Goal: Task Accomplishment & Management: Complete application form

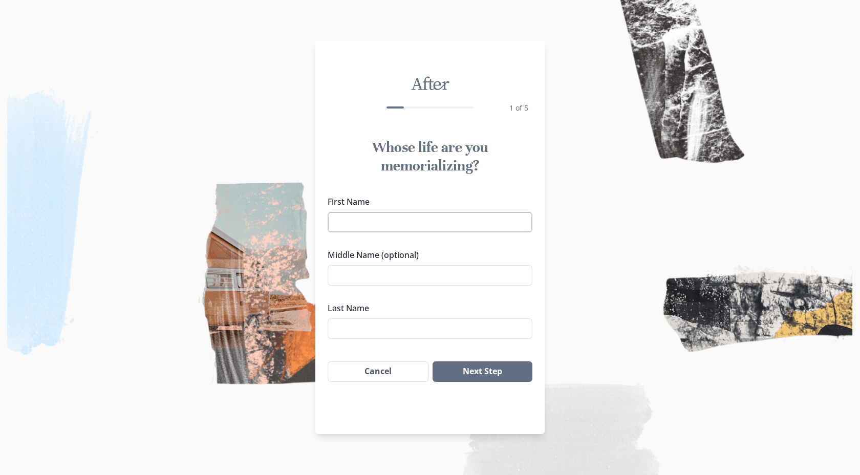
click at [421, 216] on input "First Name" at bounding box center [430, 222] width 205 height 20
type input "Burgendy"
click at [372, 277] on input "Middle Name (optional)" at bounding box center [430, 275] width 205 height 20
type input "[PERSON_NAME]"
click at [359, 327] on input "Last Name" at bounding box center [430, 329] width 205 height 20
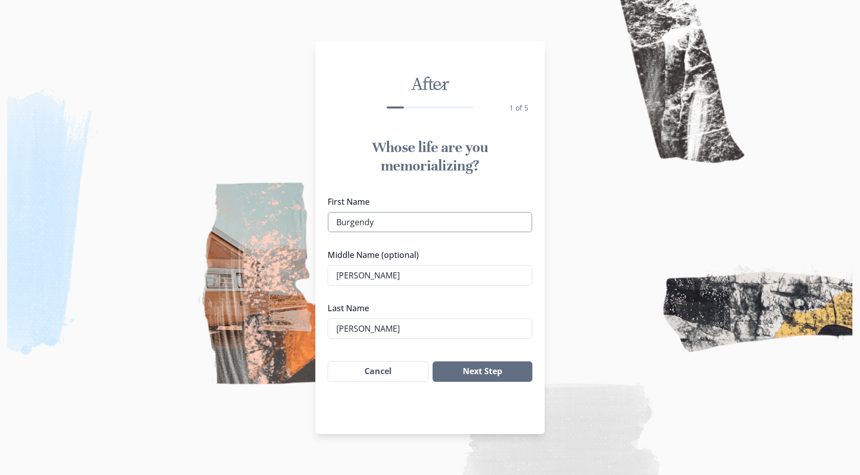
type input "[PERSON_NAME]"
click at [433, 217] on input "Burgendy" at bounding box center [430, 222] width 205 height 20
type input "B"
type input "M"
type input "B"
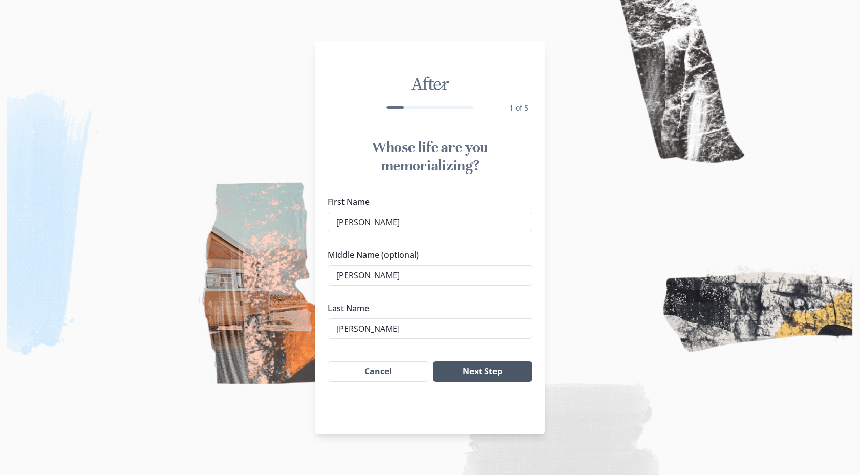
type input "[PERSON_NAME]"
click at [486, 372] on button "Next Step" at bounding box center [483, 372] width 100 height 20
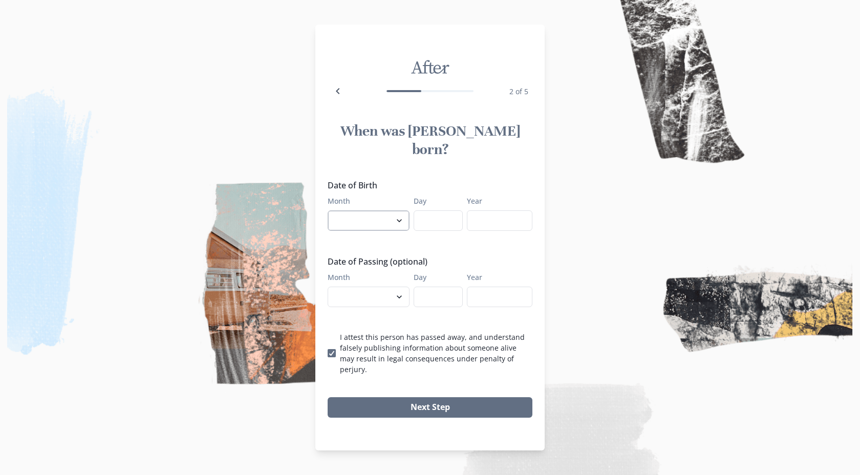
click at [394, 219] on select "January February March April May June July August September October November De…" at bounding box center [369, 220] width 82 height 20
select select "8"
click at [430, 212] on input "Day" at bounding box center [438, 220] width 49 height 20
type input "26"
click at [493, 223] on input "Year" at bounding box center [500, 220] width 66 height 20
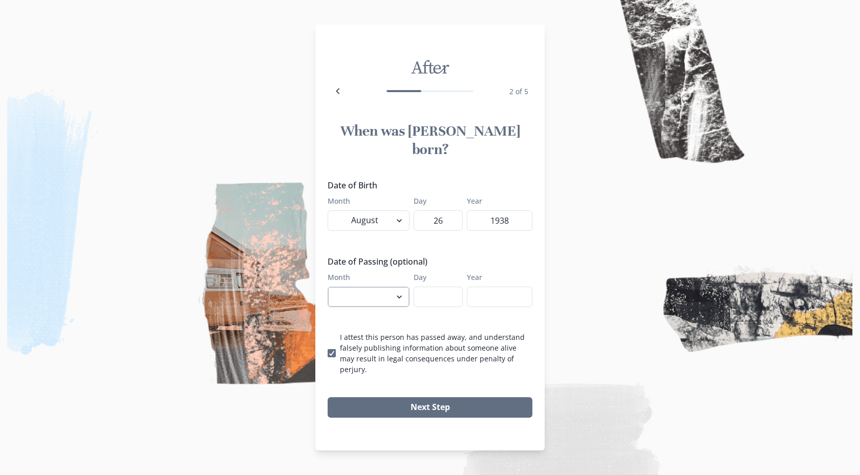
type input "1938"
click at [379, 287] on select "January February March April May June July August September October November De…" at bounding box center [369, 297] width 82 height 20
select select "8"
click at [422, 294] on input "Day" at bounding box center [438, 297] width 49 height 20
type input "7"
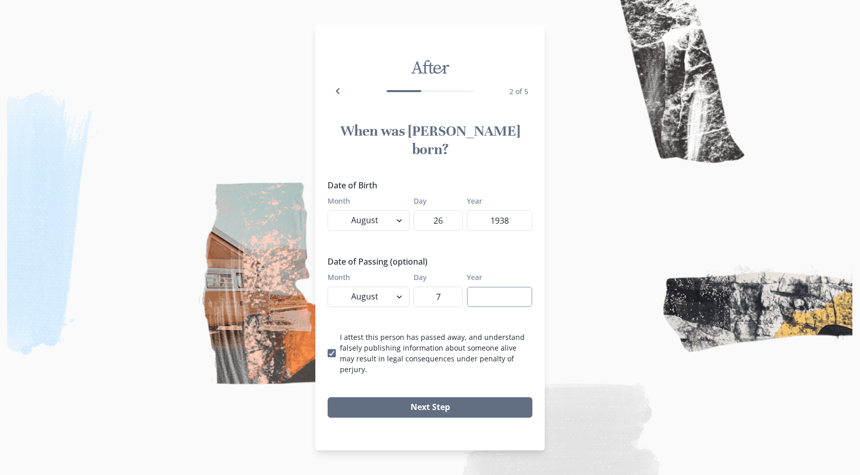
click at [494, 296] on input "Year" at bounding box center [500, 297] width 66 height 20
type input "2025"
click at [512, 210] on input "1938" at bounding box center [500, 220] width 66 height 20
click at [512, 211] on input "1938" at bounding box center [500, 220] width 66 height 20
type input "1945"
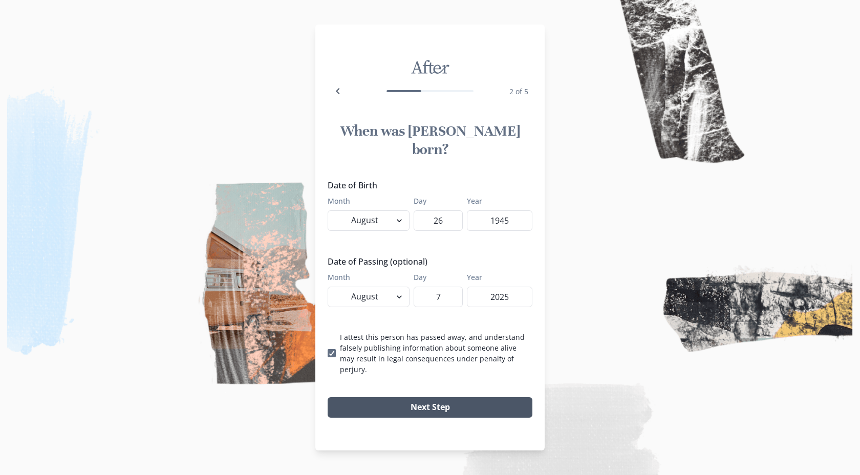
click at [438, 397] on button "Next Step" at bounding box center [430, 407] width 205 height 20
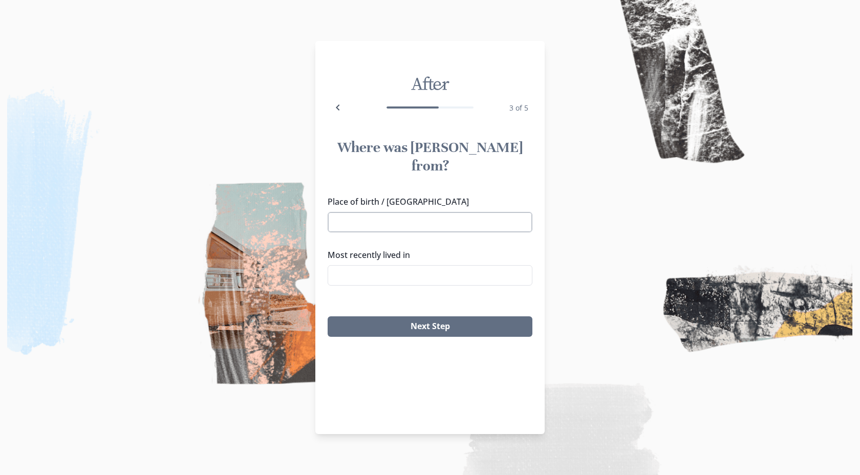
click at [384, 212] on input "Place of birth / [GEOGRAPHIC_DATA]" at bounding box center [430, 222] width 205 height 20
click at [357, 223] on li "[GEOGRAPHIC_DATA], [GEOGRAPHIC_DATA]" at bounding box center [430, 223] width 204 height 16
type input "[GEOGRAPHIC_DATA], [GEOGRAPHIC_DATA]"
click at [411, 265] on input "Most recently lived in" at bounding box center [430, 275] width 205 height 20
click at [384, 292] on li "Wilmington, [GEOGRAPHIC_DATA]" at bounding box center [430, 292] width 204 height 16
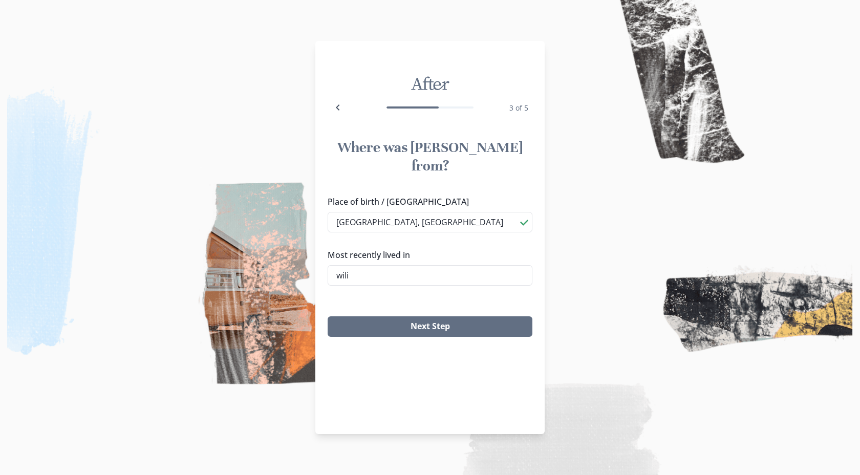
type input "Wilmington, [GEOGRAPHIC_DATA]"
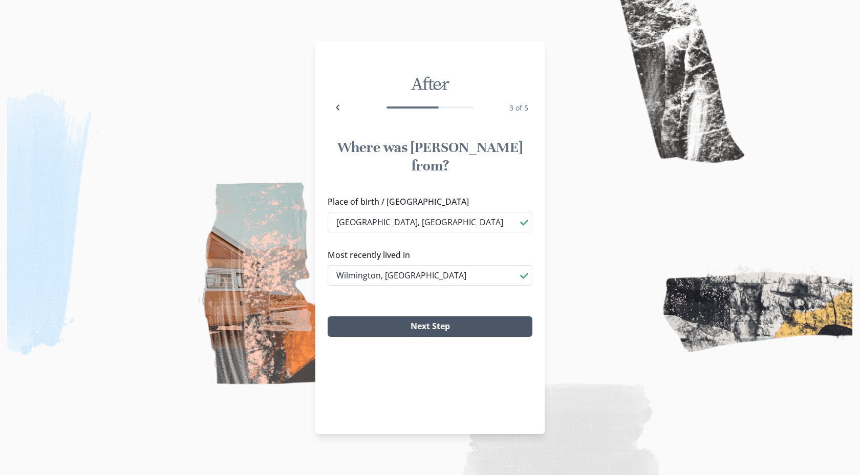
click at [416, 316] on button "Next Step" at bounding box center [430, 326] width 205 height 20
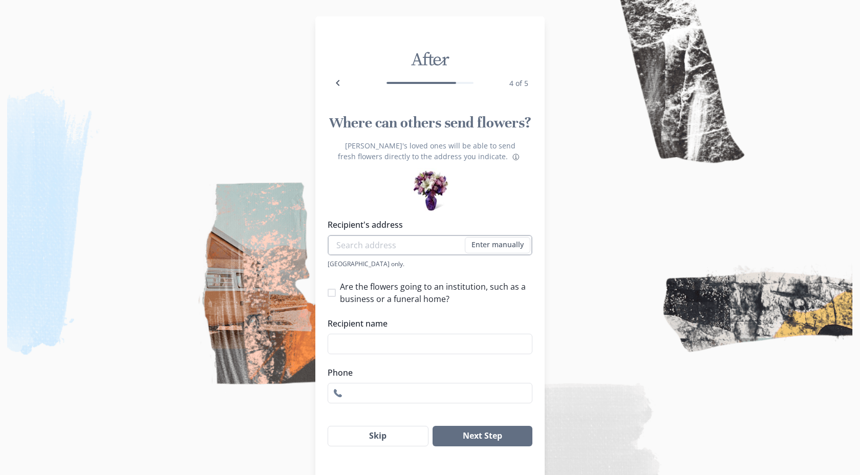
click at [365, 250] on input "Recipient's address" at bounding box center [430, 245] width 205 height 20
type input "[STREET_ADDRESS][PERSON_NAME]"
type input "7034479918"
click at [433, 267] on li "[STREET_ADDRESS][PERSON_NAME]" at bounding box center [430, 264] width 199 height 16
type input "[STREET_ADDRESS][PERSON_NAME]"
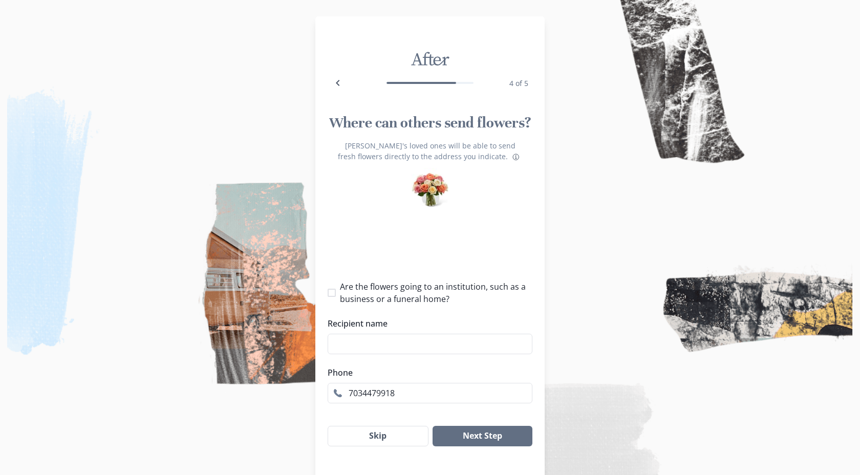
type input "1"
select select "VA"
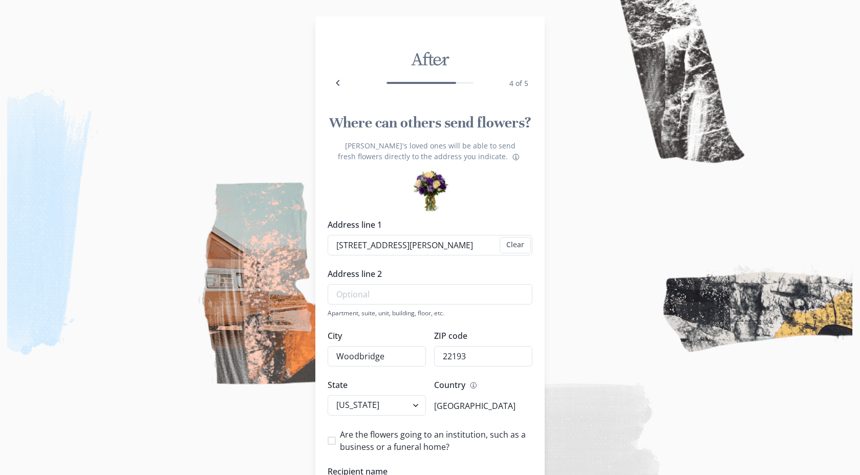
click at [533, 329] on div "[PERSON_NAME]'s loved ones will be able to send fresh flowers directly to the a…" at bounding box center [429, 353] width 229 height 408
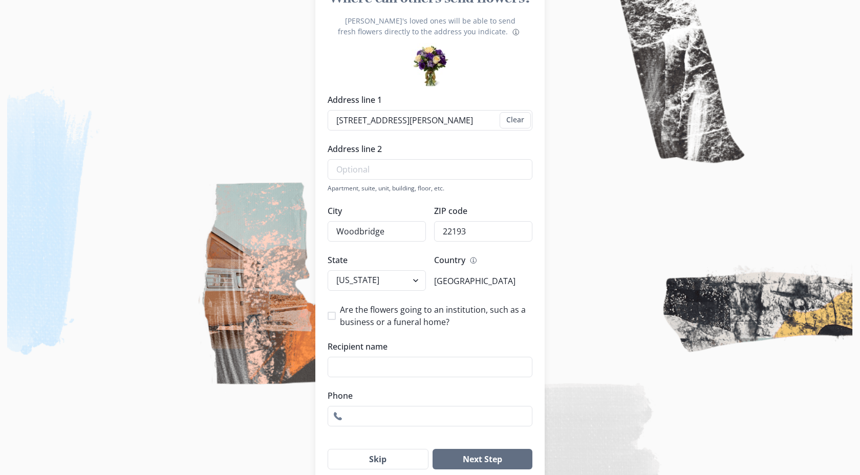
scroll to position [143, 0]
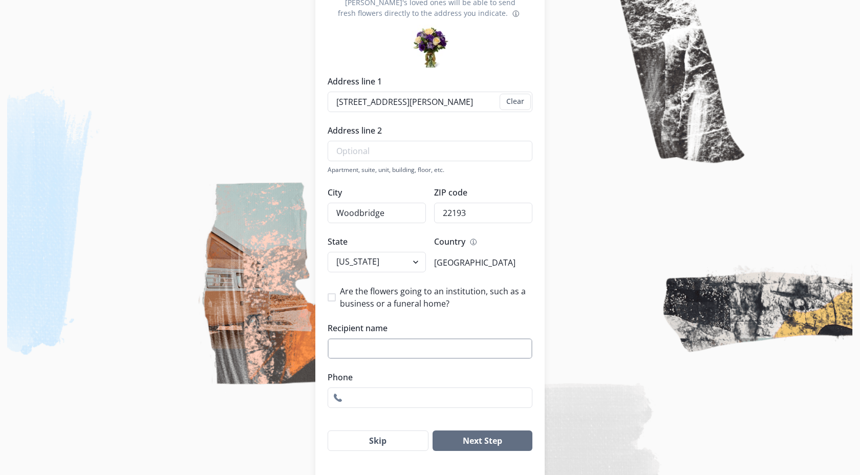
click at [406, 348] on input "Recipient name" at bounding box center [430, 348] width 205 height 20
type input "M"
type input "[PERSON_NAME]"
click at [437, 414] on div "Where can others send flowers? [PERSON_NAME]'s loved ones will be able to send …" at bounding box center [429, 211] width 229 height 498
click at [437, 406] on input "Phone" at bounding box center [430, 398] width 205 height 20
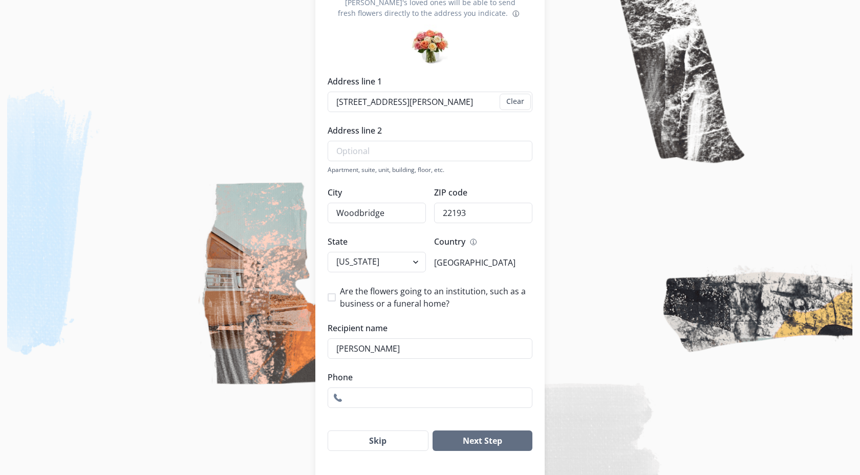
click at [566, 353] on img at bounding box center [430, 237] width 860 height 475
click at [371, 435] on button "Skip" at bounding box center [378, 441] width 101 height 20
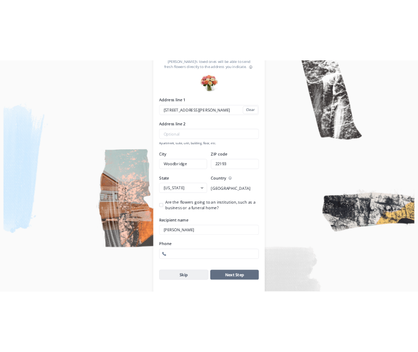
scroll to position [0, 0]
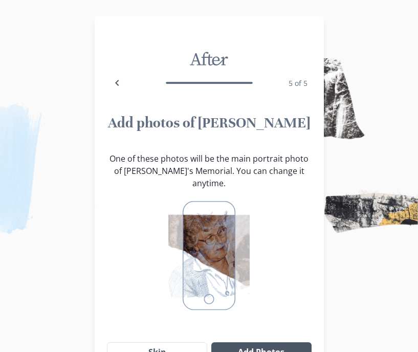
click at [276, 343] on button "Add Photos" at bounding box center [261, 353] width 100 height 20
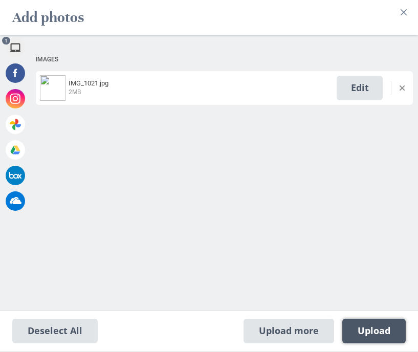
click at [372, 334] on span "Upload 1" at bounding box center [374, 331] width 33 height 11
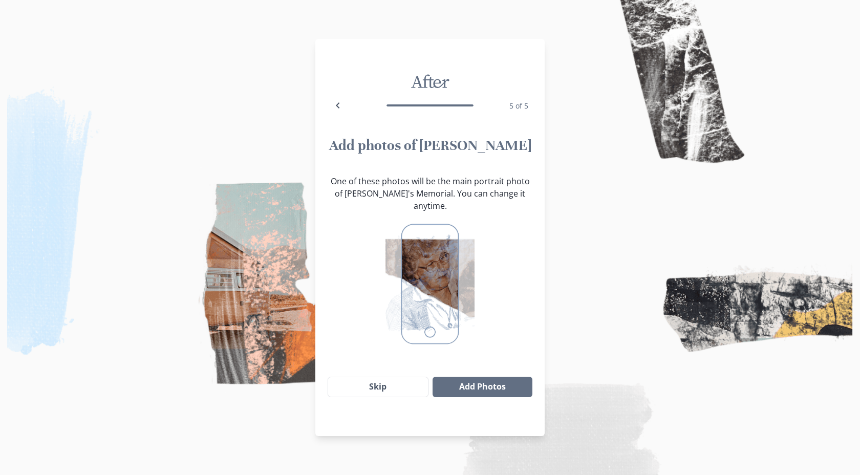
click at [485, 212] on div at bounding box center [430, 284] width 205 height 144
drag, startPoint x: 485, startPoint y: 208, endPoint x: 440, endPoint y: 256, distance: 65.9
click at [440, 256] on img at bounding box center [430, 284] width 89 height 128
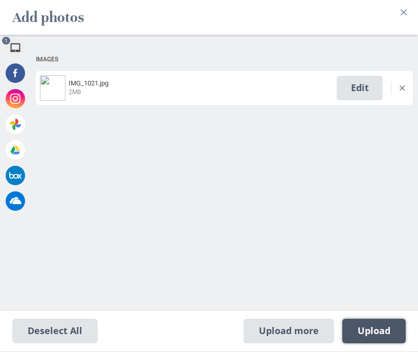
click at [369, 332] on span "Upload 1" at bounding box center [374, 331] width 33 height 11
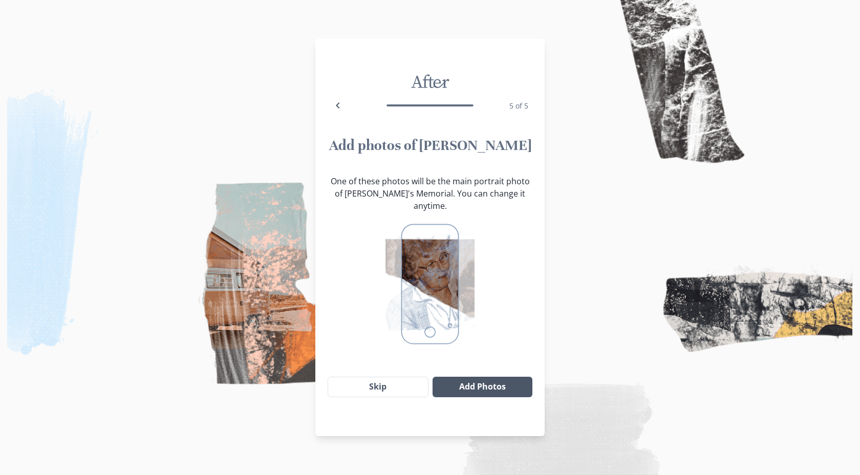
click at [482, 377] on button "Add Photos" at bounding box center [483, 387] width 100 height 20
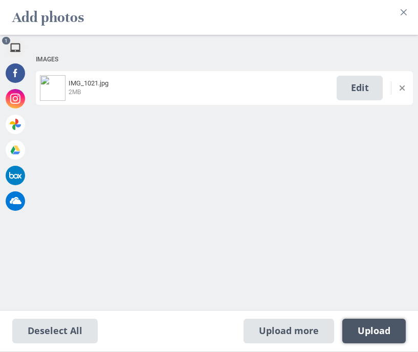
click at [371, 333] on span "Upload 1" at bounding box center [374, 331] width 33 height 11
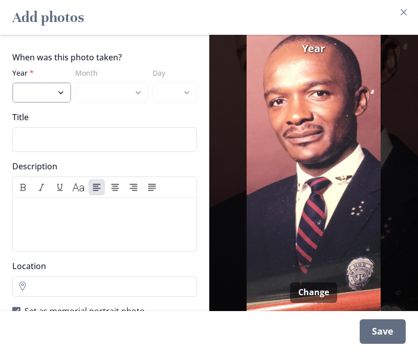
click at [49, 90] on select "2025 2024 2023 2022 2021 2020 2019 2018 2017 2016 2015 2014 2013 2012 2011 2010…" at bounding box center [41, 92] width 59 height 20
select select "1968"
click at [102, 90] on select "January February March April May June July August September October November De…" at bounding box center [112, 92] width 74 height 20
select select "7"
click at [172, 86] on select "1 2 3 4 5 6 7 8 9 10 11 12 13 14 15 16 17 18 19 20 21 22 23 24 25 26 27 28 29 3…" at bounding box center [175, 92] width 44 height 20
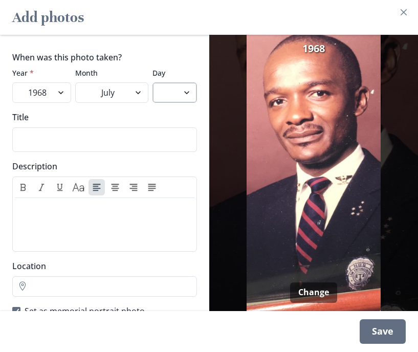
select select "13"
click at [201, 252] on div "When was this photo taken? Year * 2025 2024 2023 2022 2021 2020 2019 2018 2017 …" at bounding box center [104, 173] width 209 height 277
click at [387, 332] on div "Save" at bounding box center [383, 332] width 46 height 25
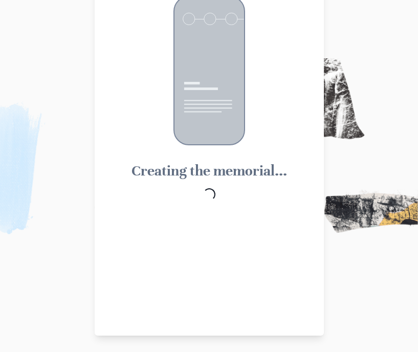
scroll to position [9, 0]
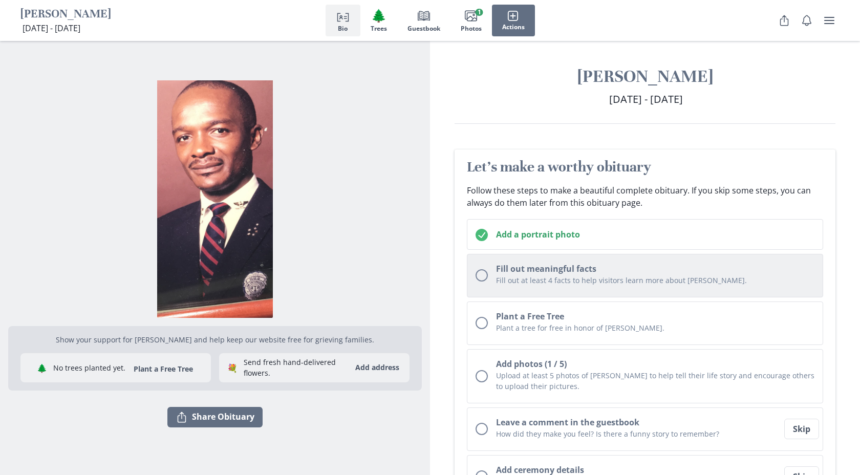
click at [486, 279] on div "Unchecked circle" at bounding box center [482, 275] width 12 height 12
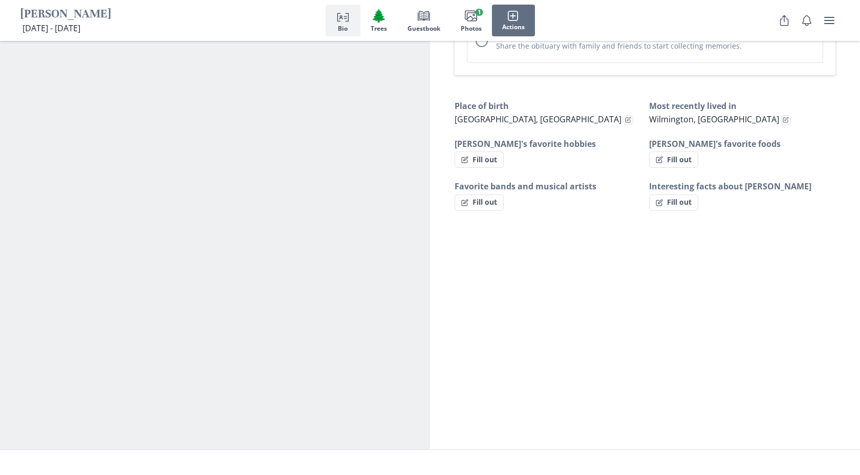
scroll to position [601, 0]
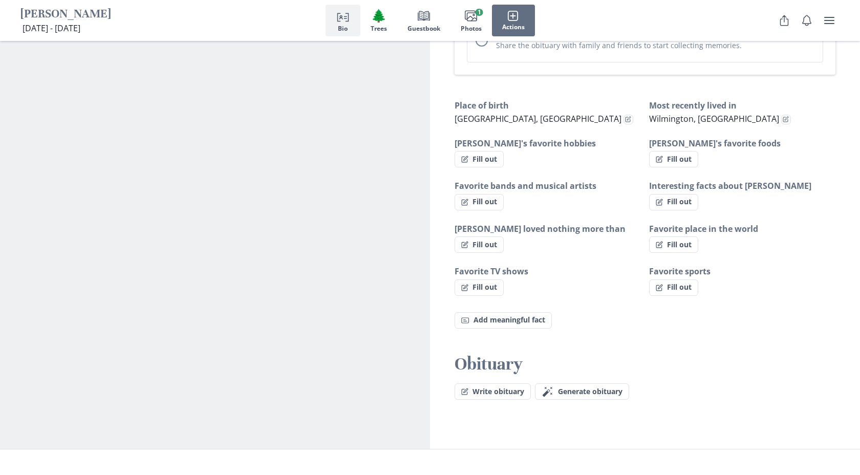
click at [487, 151] on button "Fill out" at bounding box center [479, 159] width 49 height 16
select select "[PERSON_NAME]'s favorite hobbies"
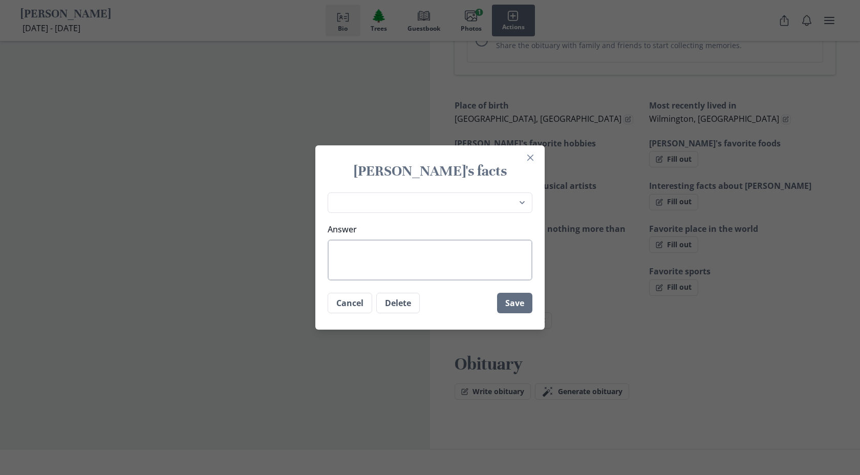
drag, startPoint x: 486, startPoint y: 279, endPoint x: 392, endPoint y: 267, distance: 95.5
click at [392, 267] on textarea "Answer" at bounding box center [430, 260] width 205 height 41
click at [531, 158] on icon "Close" at bounding box center [530, 158] width 6 height 6
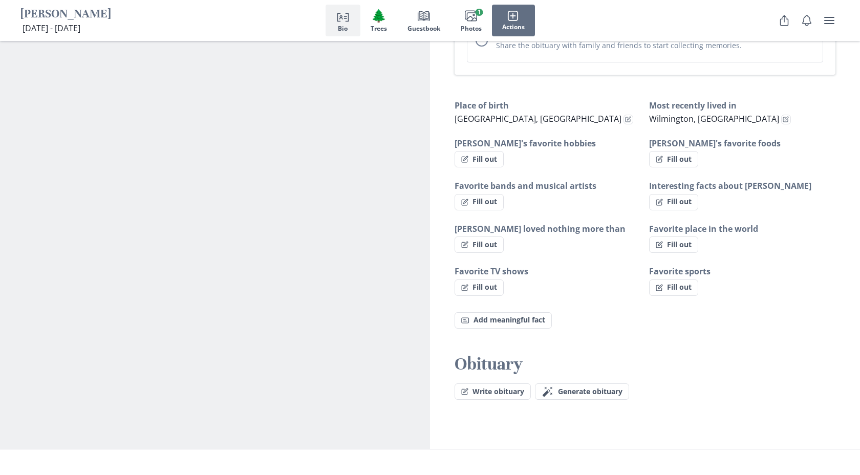
click at [578, 388] on span "Generate obituary" at bounding box center [590, 392] width 65 height 9
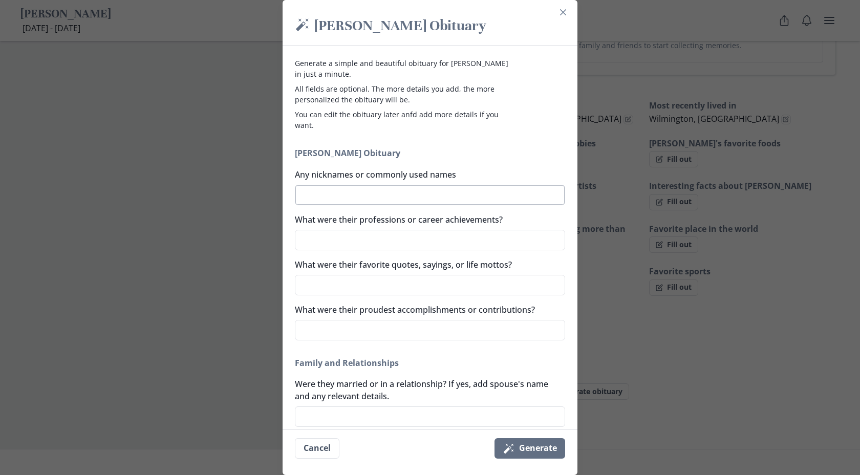
drag, startPoint x: 392, startPoint y: 267, endPoint x: 400, endPoint y: 198, distance: 69.7
click at [400, 198] on textarea "Any nicknames or commonly used names" at bounding box center [430, 195] width 270 height 20
type textarea "G"
type textarea "x"
type textarea "Gl"
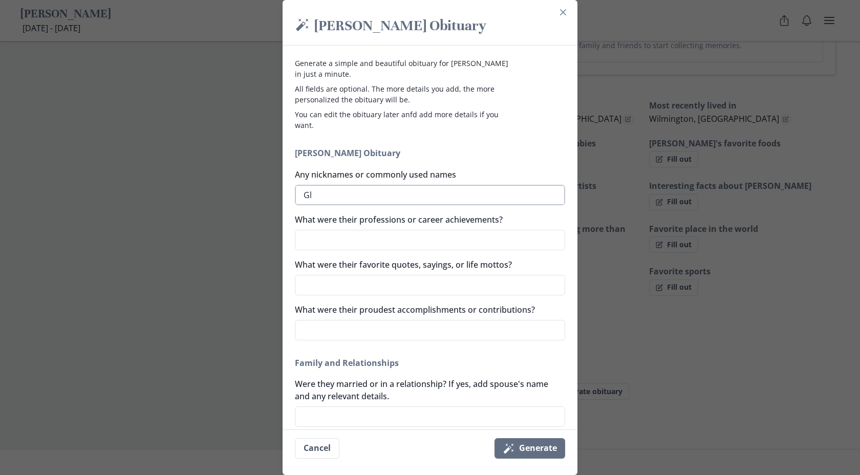
type textarea "x"
type textarea "Gle"
type textarea "x"
type textarea "[PERSON_NAME]"
type textarea "x"
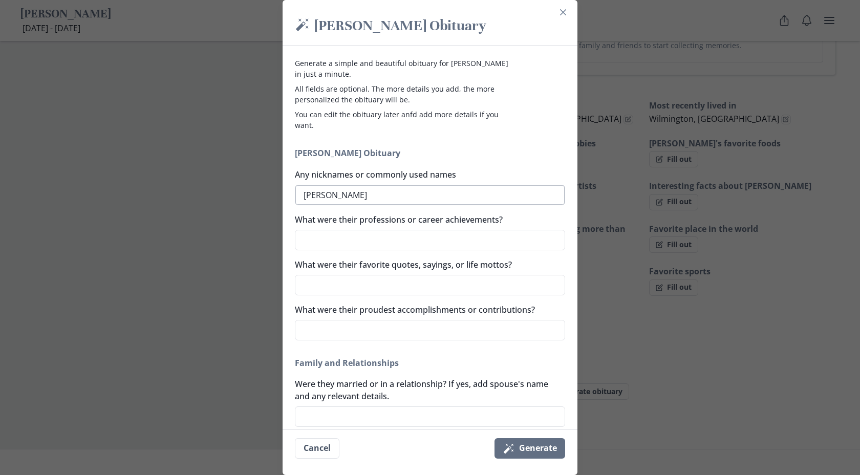
type textarea "Gle"
type textarea "x"
type textarea "Gl"
type textarea "x"
type textarea "G"
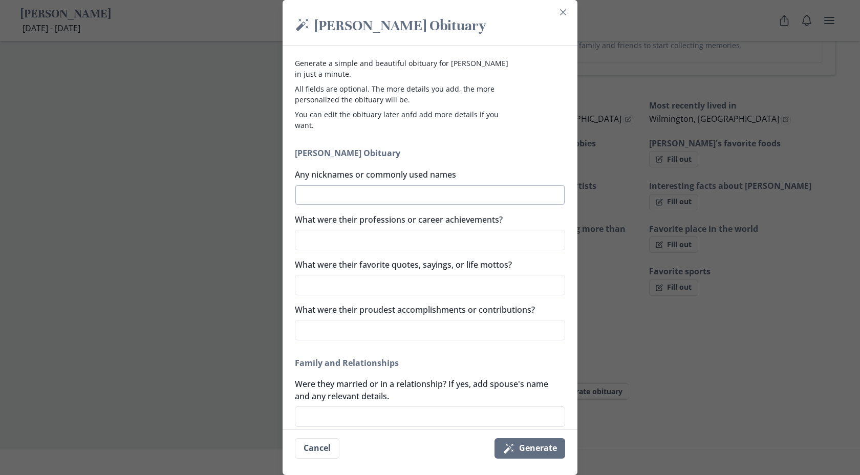
type textarea "x"
type textarea "p"
type textarea "x"
type textarea "pa"
type textarea "x"
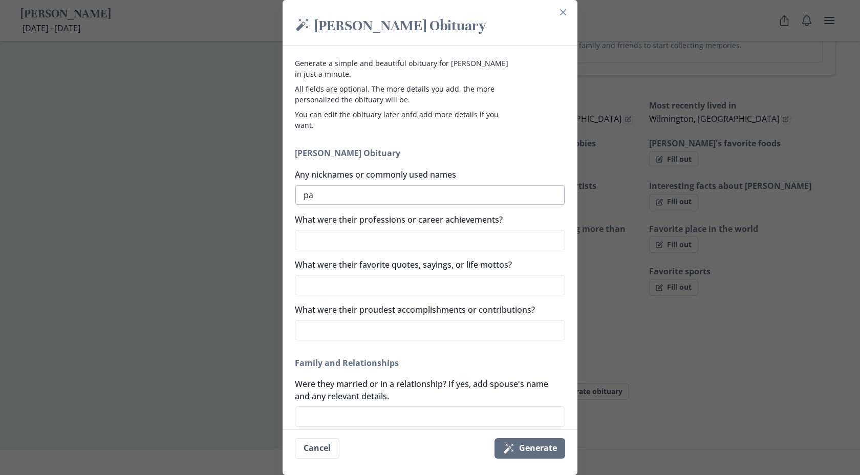
type textarea "pap"
type textarea "x"
type textarea "papa"
type textarea "x"
type textarea "papa"
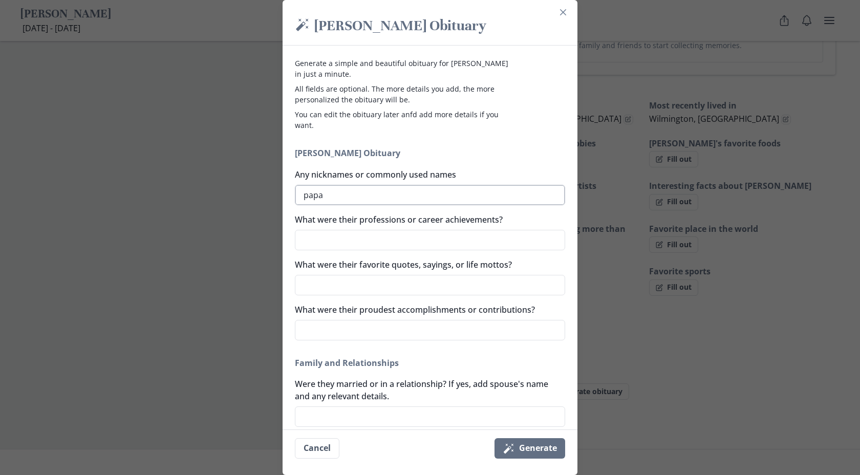
type textarea "x"
type textarea "papa g"
type textarea "x"
type textarea "papa"
type textarea "x"
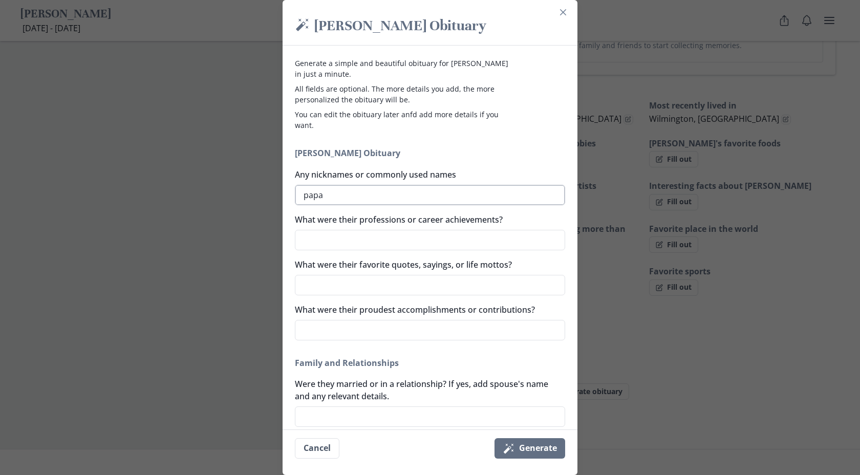
type textarea "papa"
type textarea "x"
type textarea "papa"
type textarea "x"
type textarea "papa G"
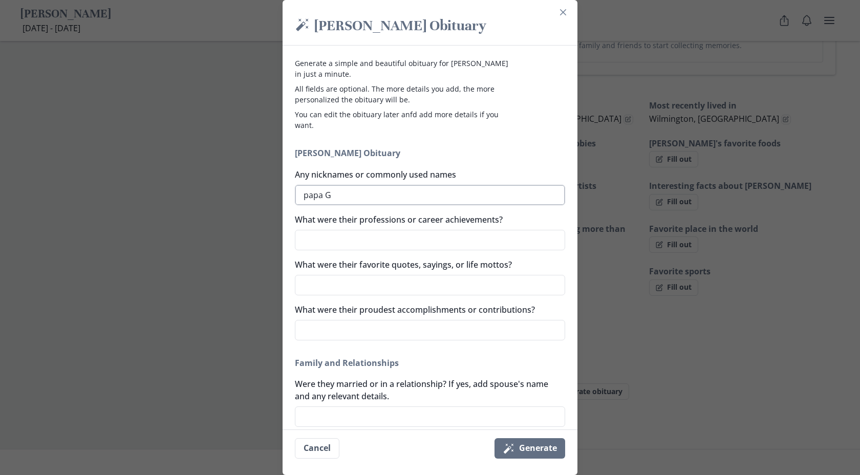
drag, startPoint x: 400, startPoint y: 198, endPoint x: 309, endPoint y: 196, distance: 91.7
click at [309, 196] on textarea "papa G" at bounding box center [430, 195] width 270 height 20
type textarea "x"
type textarea "apa G"
type textarea "x"
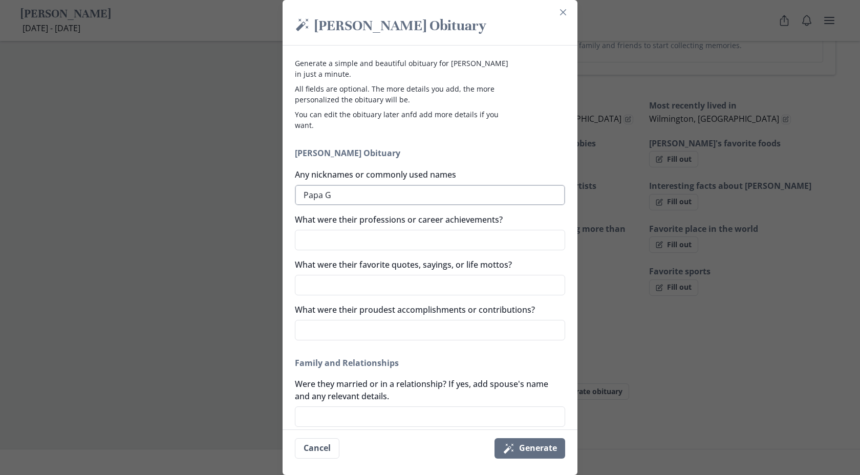
type textarea "Papa G"
drag, startPoint x: 309, startPoint y: 196, endPoint x: 323, endPoint y: 246, distance: 52.1
click at [323, 246] on textarea "What were their professions or career achievements?" at bounding box center [430, 240] width 270 height 20
type textarea "x"
type textarea "p"
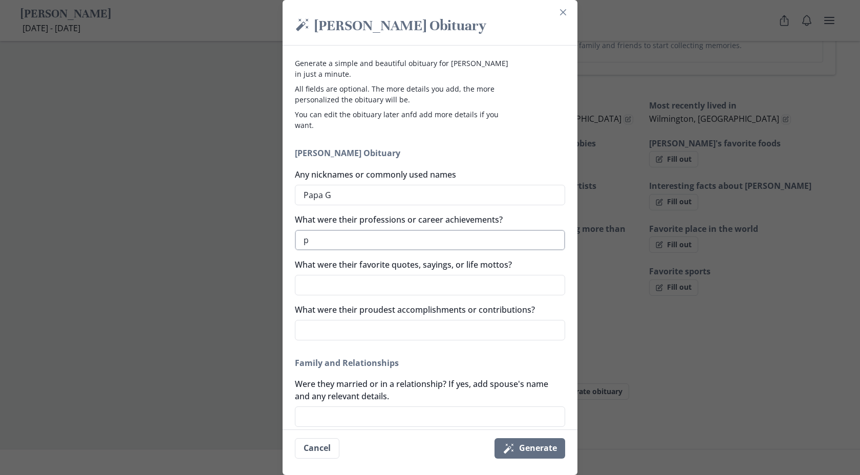
type textarea "x"
type textarea "po"
type textarea "x"
type textarea "pol"
type textarea "x"
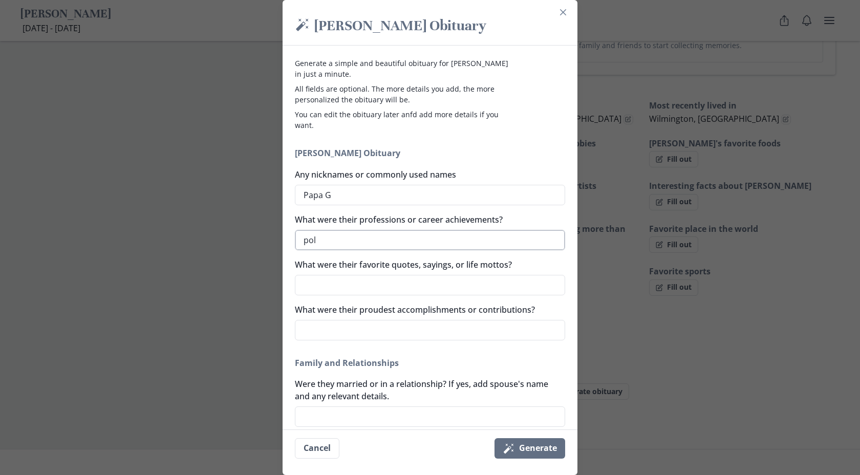
type textarea "poli"
type textarea "x"
type textarea "polic"
type textarea "x"
type textarea "police"
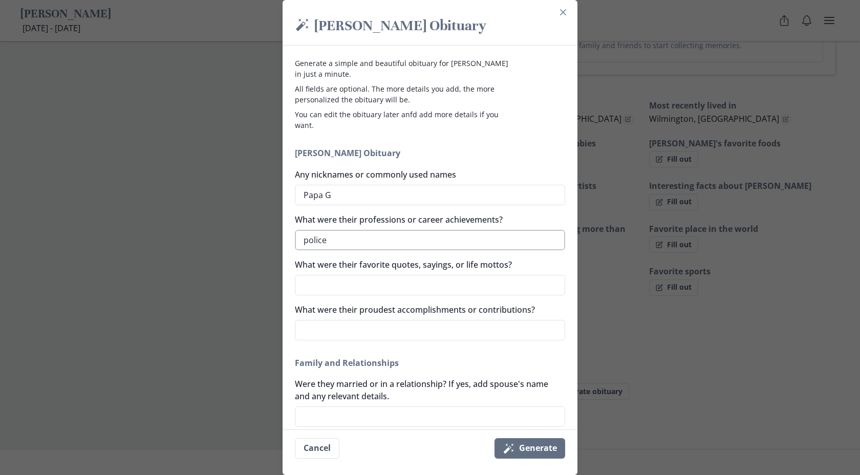
type textarea "x"
type textarea "police"
type textarea "x"
type textarea "police o"
type textarea "x"
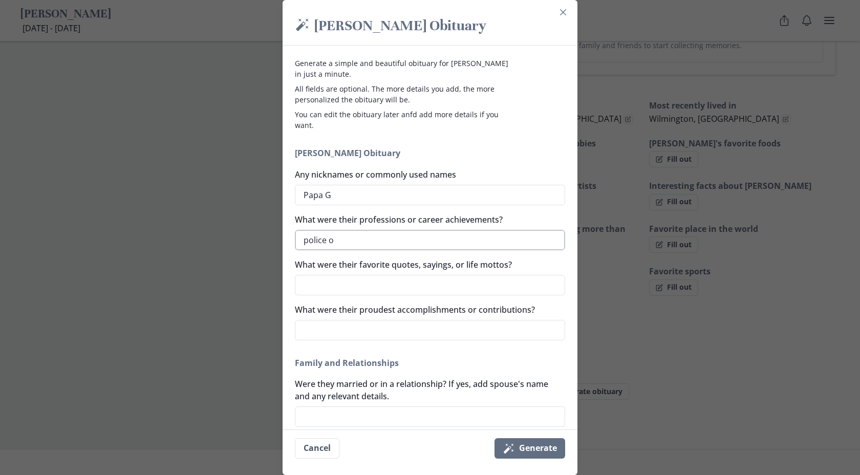
type textarea "police"
type textarea "x"
type textarea "police"
type textarea "x"
type textarea "polic"
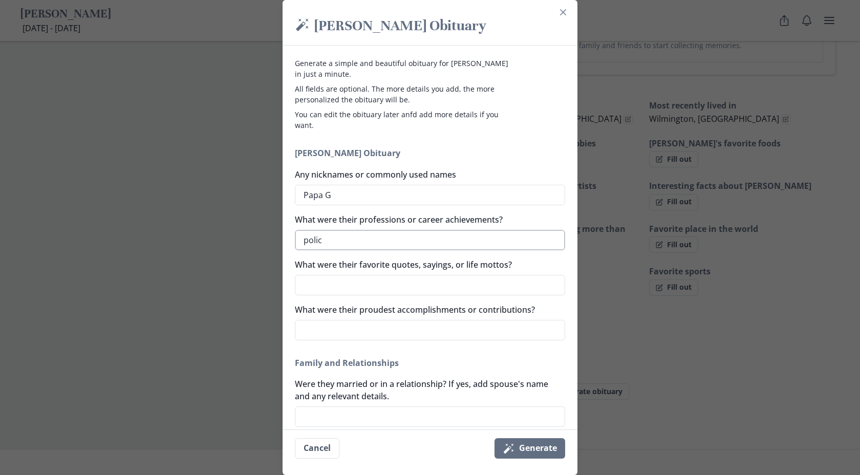
type textarea "x"
type textarea "poli"
type textarea "x"
type textarea "pol"
type textarea "x"
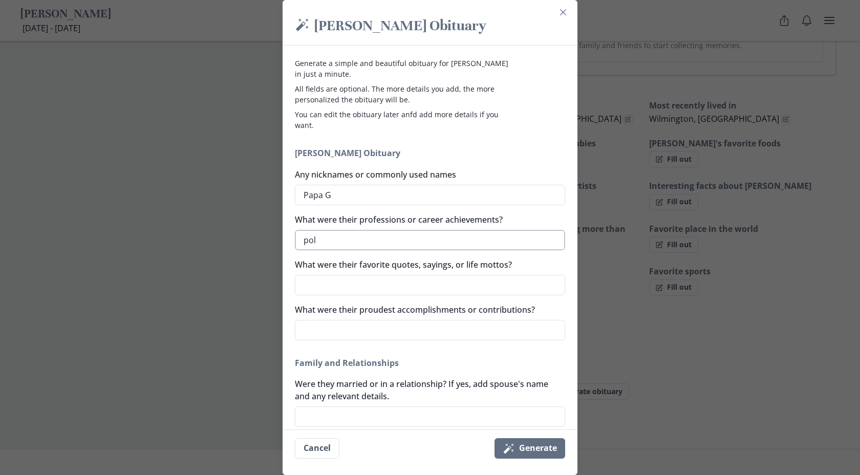
type textarea "po"
type textarea "x"
type textarea "p"
type textarea "x"
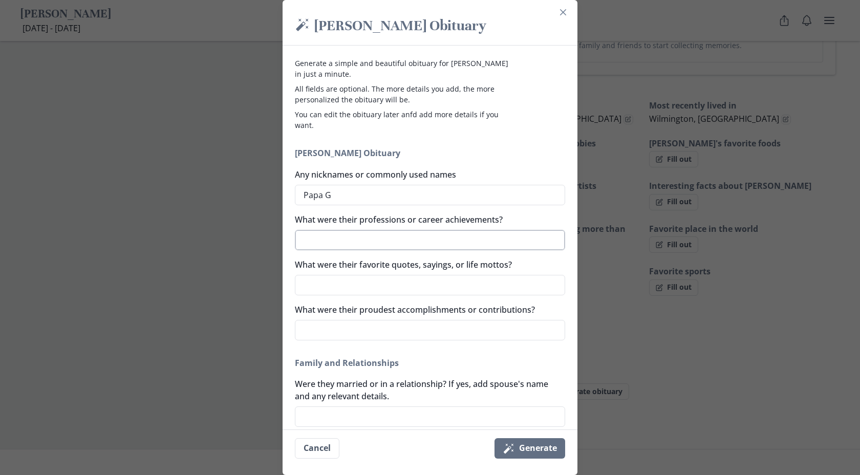
type textarea "P"
type textarea "x"
type textarea "Po"
type textarea "x"
type textarea "Pol"
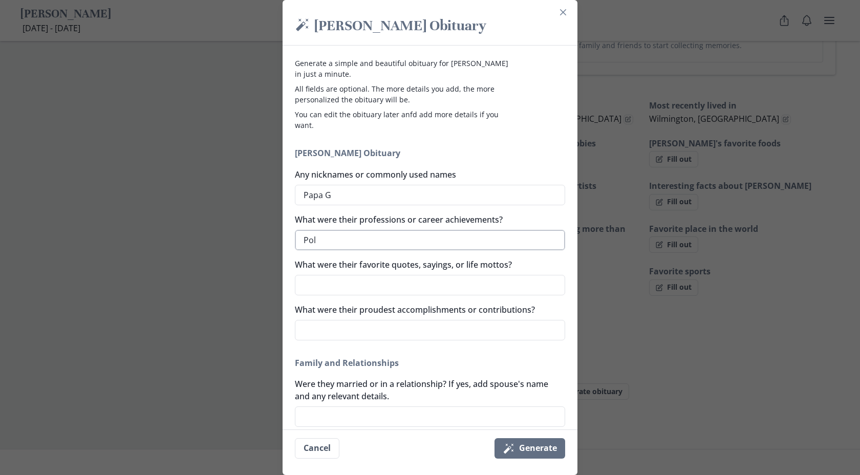
type textarea "x"
type textarea "Poli"
type textarea "x"
type textarea "Polic"
type textarea "x"
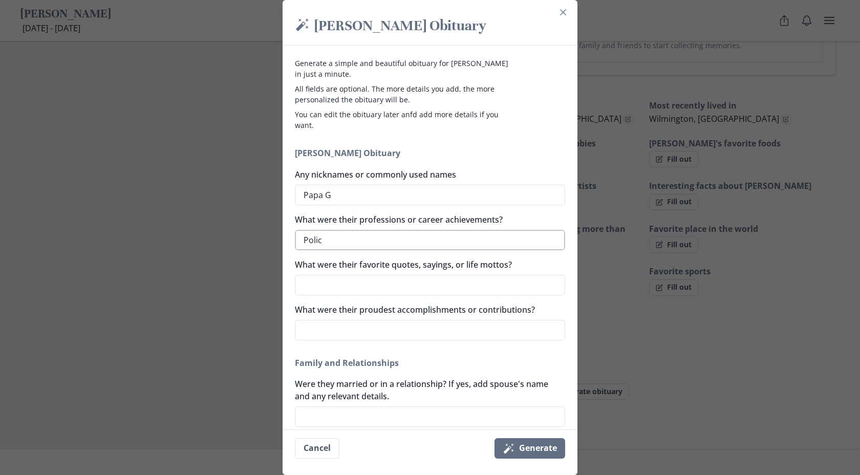
type textarea "Police"
type textarea "x"
type textarea "Police"
type textarea "x"
type textarea "Police O"
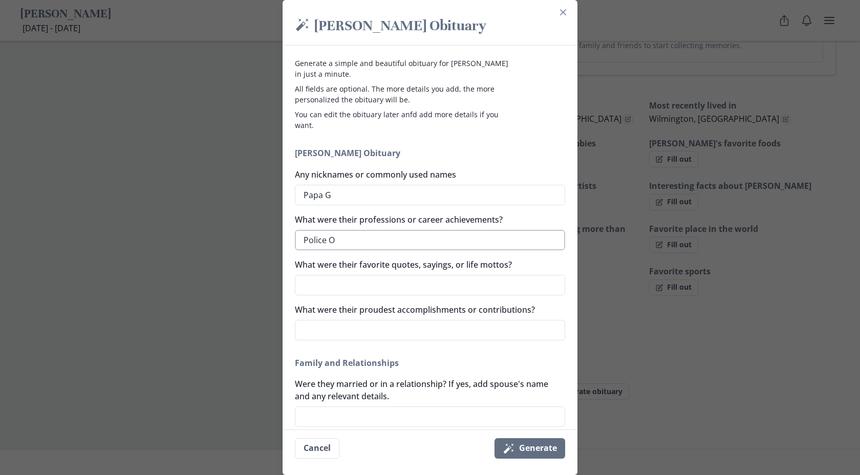
type textarea "x"
type textarea "Police O\"
type textarea "x"
type textarea "Police O"
type textarea "x"
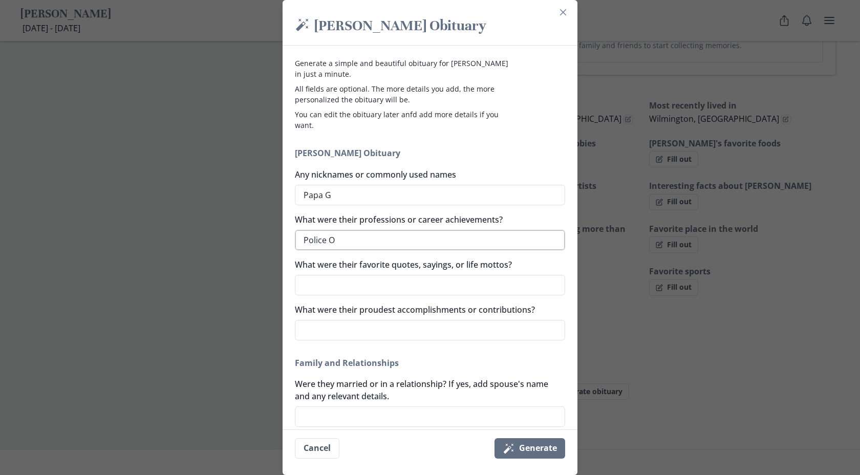
type textarea "Police"
type textarea "x"
type textarea "Police O"
type textarea "x"
type textarea "Police Of"
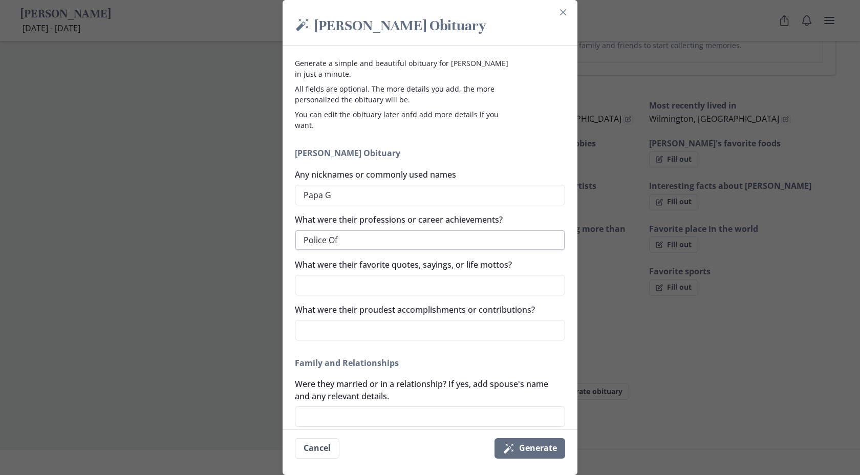
type textarea "x"
type textarea "Police Off"
type textarea "x"
type textarea "Police Offi"
type textarea "x"
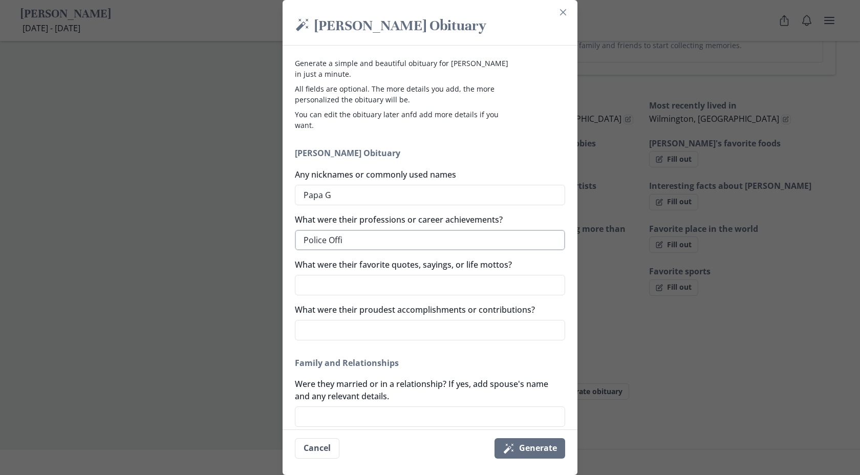
type textarea "Police Offic"
type textarea "x"
type textarea "Police Office"
type textarea "x"
type textarea "Police Officer"
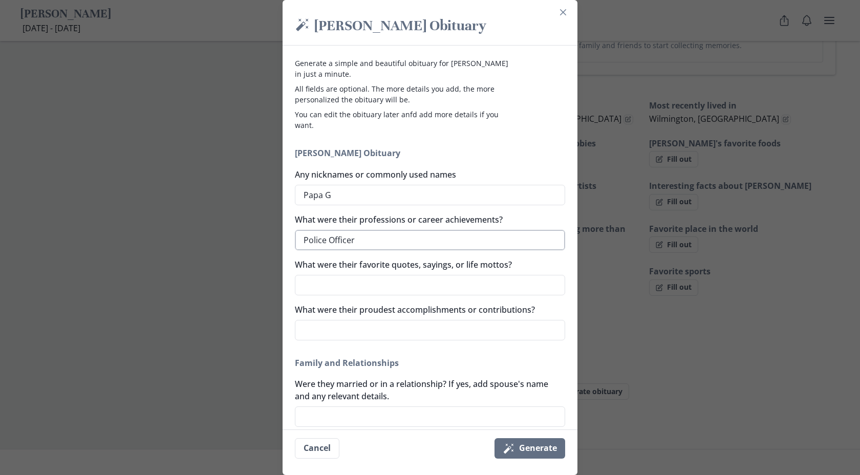
type textarea "x"
type textarea "Police Officer"
type textarea "x"
type textarea "Police Officer i"
type textarea "x"
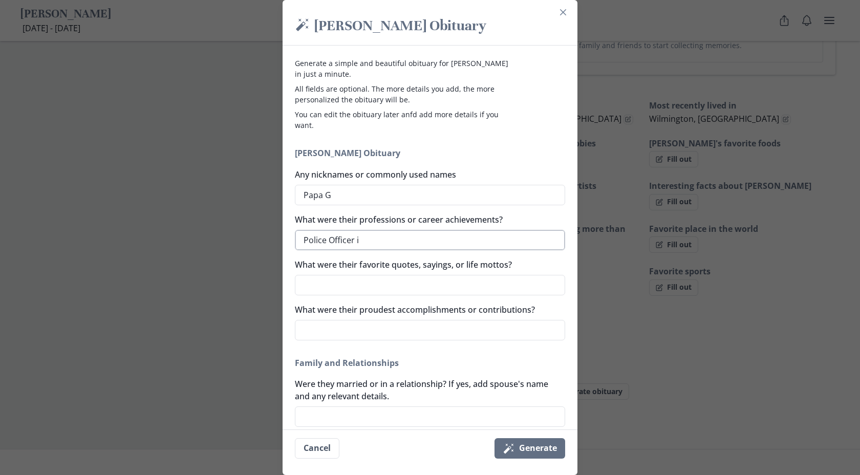
type textarea "Police Officer in"
type textarea "x"
type textarea "Police Officer in"
type textarea "x"
type textarea "Police Officer in k"
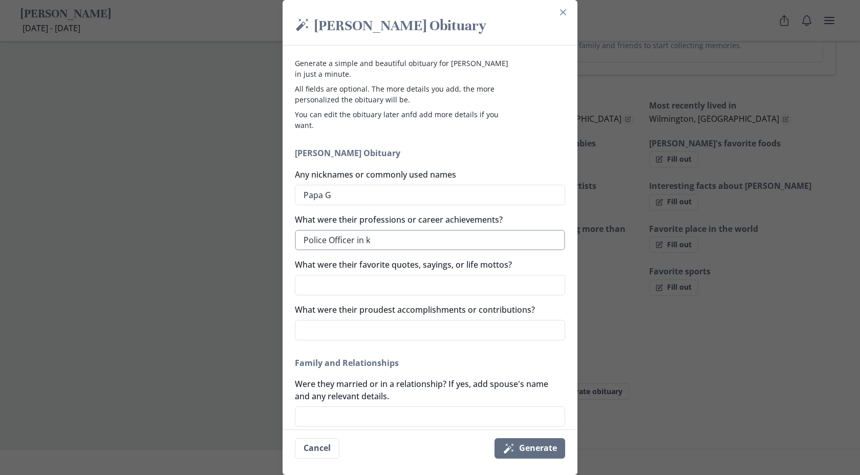
type textarea "x"
type textarea "Police Officer in ki"
type textarea "x"
type textarea "Police Officer in kin"
type textarea "x"
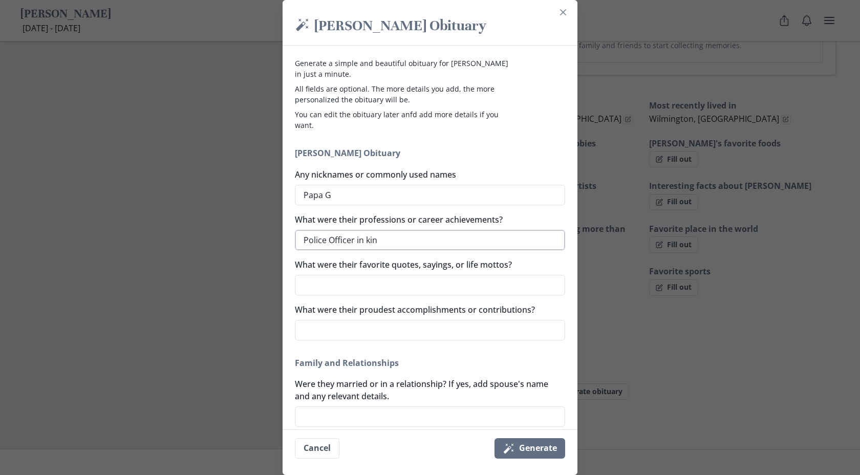
type textarea "Police Officer in king"
type textarea "x"
type textarea "Police Officer in kings"
type textarea "x"
type textarea "Police Officer in kingst"
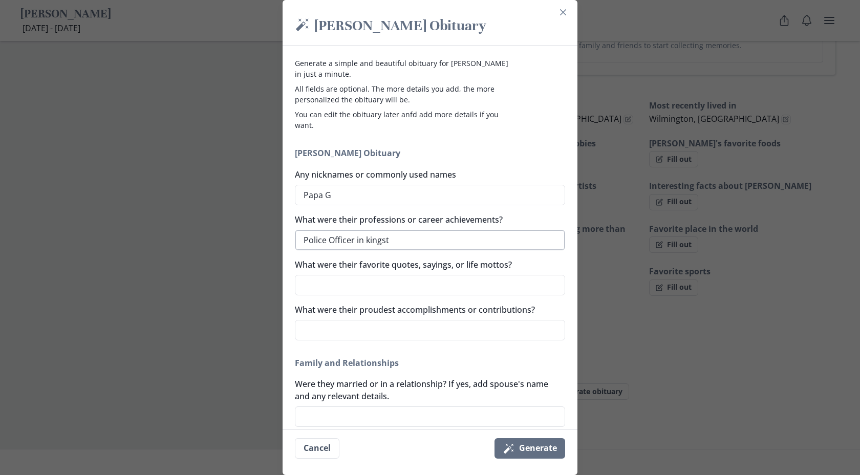
type textarea "x"
type textarea "Police Officer in [GEOGRAPHIC_DATA]"
type textarea "x"
type textarea "Police Officer in [GEOGRAPHIC_DATA]"
type textarea "x"
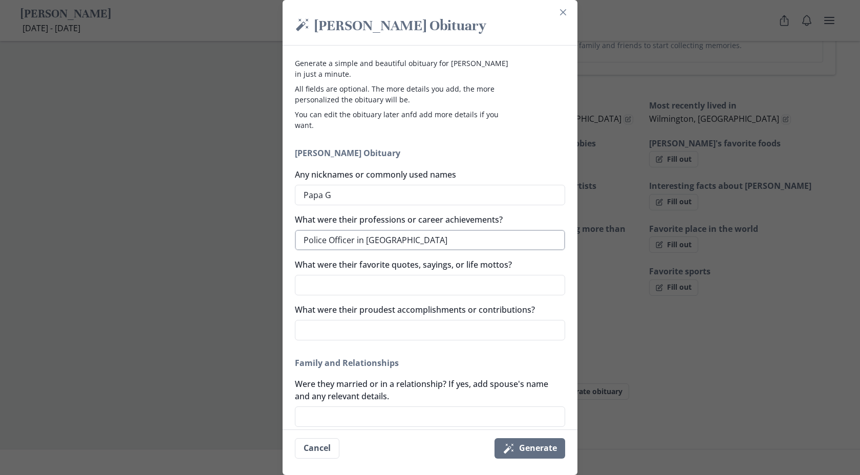
type textarea "Police Officer in [GEOGRAPHIC_DATA]"
type textarea "x"
type textarea "Police Officer in [GEOGRAPHIC_DATA] j"
type textarea "x"
type textarea "Police Officer in [GEOGRAPHIC_DATA][PERSON_NAME]"
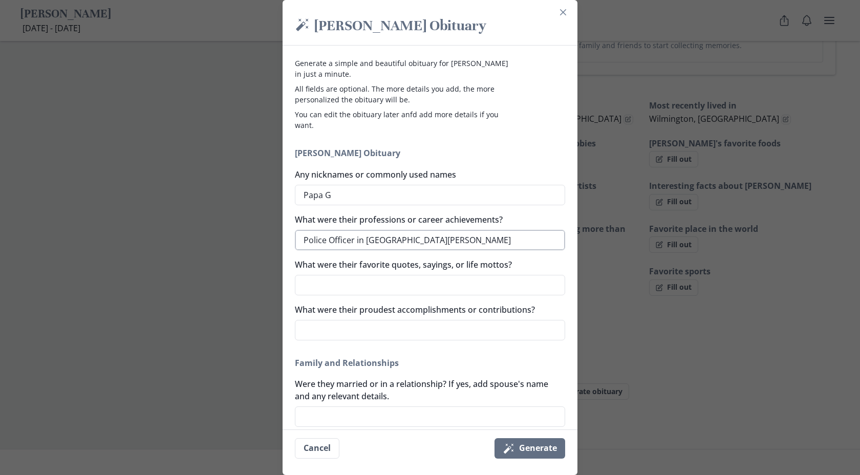
type textarea "x"
type textarea "Police Officer in [GEOGRAPHIC_DATA] j"
type textarea "x"
type textarea "Police Officer in [GEOGRAPHIC_DATA]"
type textarea "x"
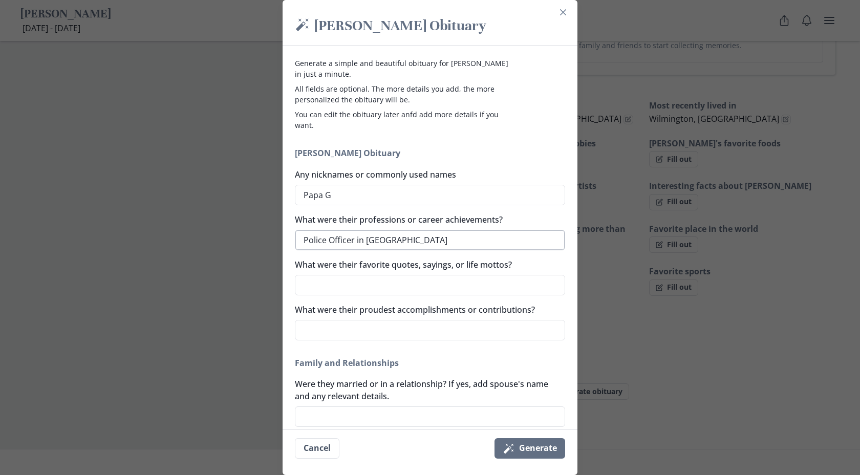
type textarea "Police Officer in [GEOGRAPHIC_DATA]"
type textarea "x"
type textarea "Police Officer in [GEOGRAPHIC_DATA],"
type textarea "x"
type textarea "Police Officer in [GEOGRAPHIC_DATA],"
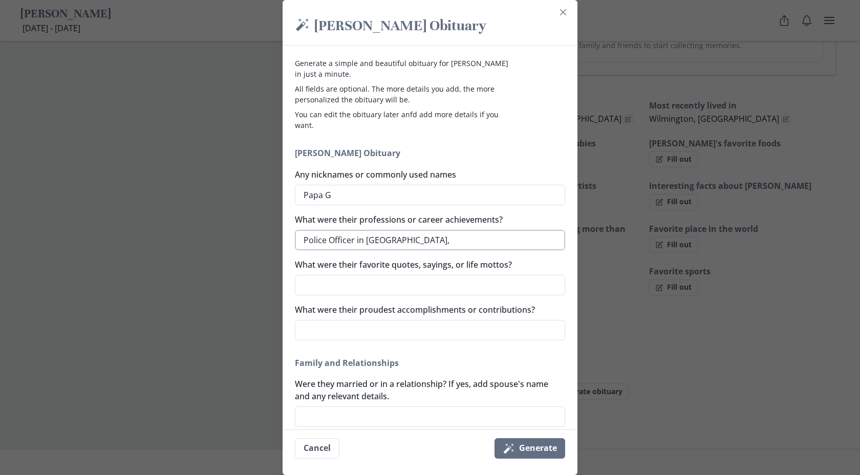
type textarea "x"
type textarea "Police Officer in [GEOGRAPHIC_DATA], J"
type textarea "x"
type textarea "Police Officer in [GEOGRAPHIC_DATA][PERSON_NAME][GEOGRAPHIC_DATA]"
type textarea "x"
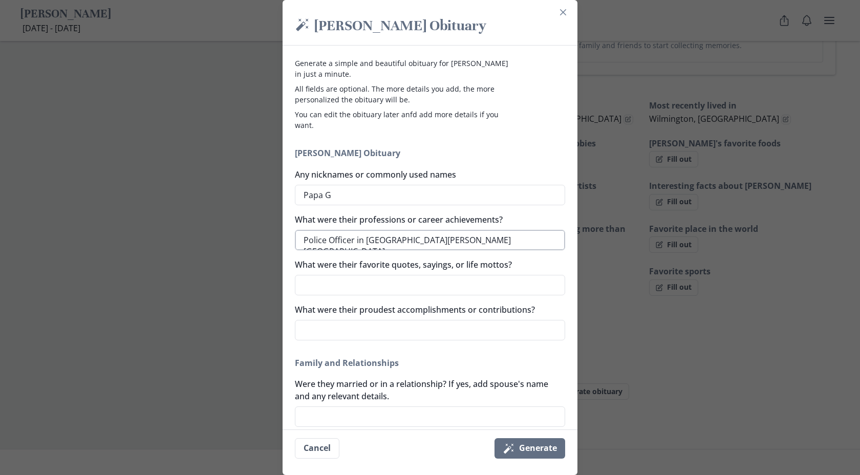
type textarea "Police Officer in [GEOGRAPHIC_DATA], Jam"
type textarea "x"
type textarea "Police Officer in [GEOGRAPHIC_DATA], [GEOGRAPHIC_DATA]"
type textarea "x"
type textarea "Police Officer in [GEOGRAPHIC_DATA], [GEOGRAPHIC_DATA]"
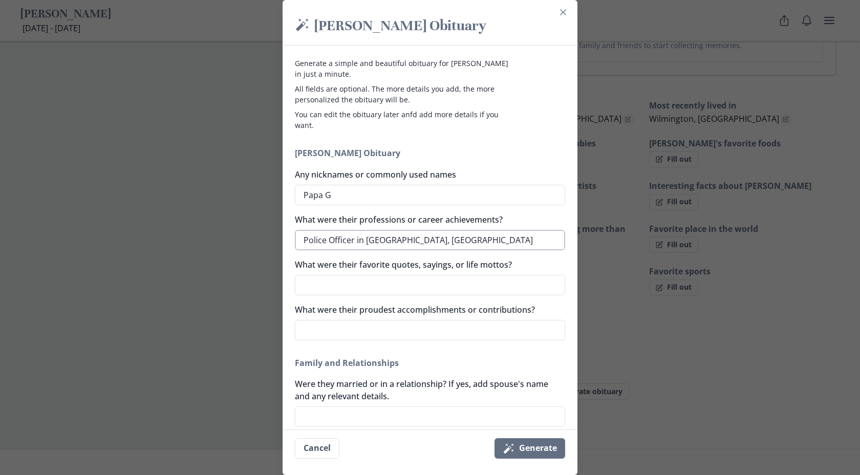
type textarea "x"
type textarea "Police Officer in [GEOGRAPHIC_DATA], [GEOGRAPHIC_DATA]"
type textarea "x"
type textarea "Police Officer in [GEOGRAPHIC_DATA], [GEOGRAPHIC_DATA]"
type textarea "x"
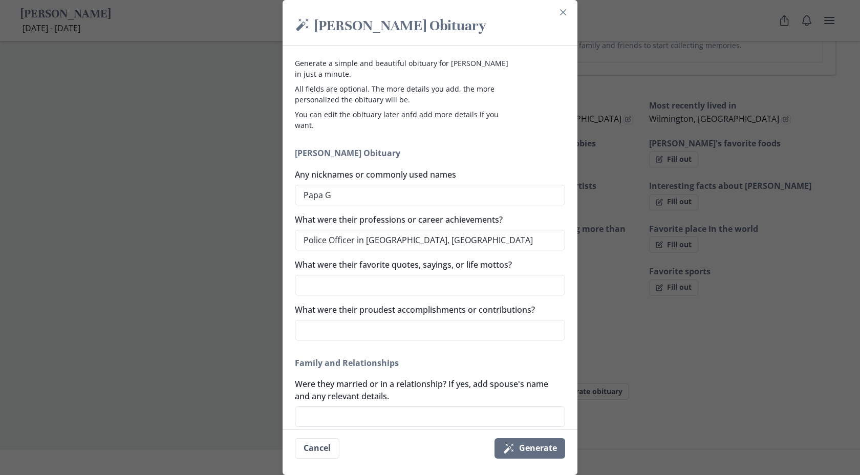
type textarea "Police Officer in [GEOGRAPHIC_DATA], [GEOGRAPHIC_DATA]"
click at [569, 354] on div "Generate a simple and beautiful obituary for [PERSON_NAME] in just a minute. Al…" at bounding box center [430, 238] width 295 height 384
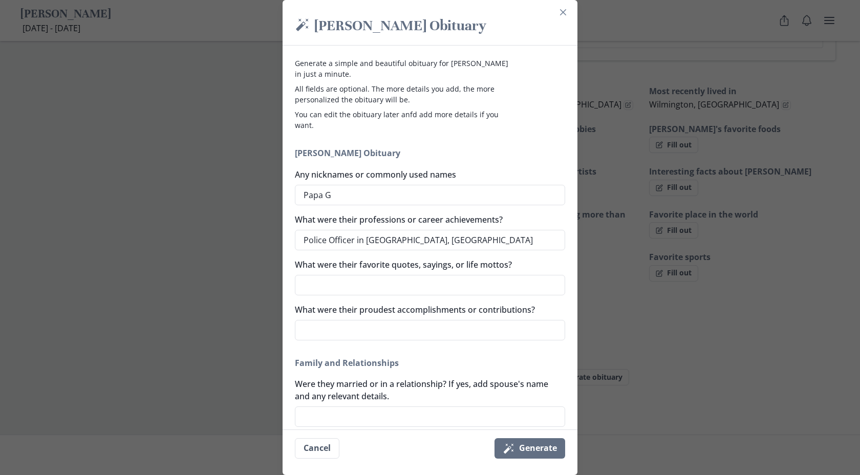
scroll to position [621, 0]
click at [569, 354] on div "Generate a simple and beautiful obituary for [PERSON_NAME] in just a minute. Al…" at bounding box center [430, 238] width 295 height 384
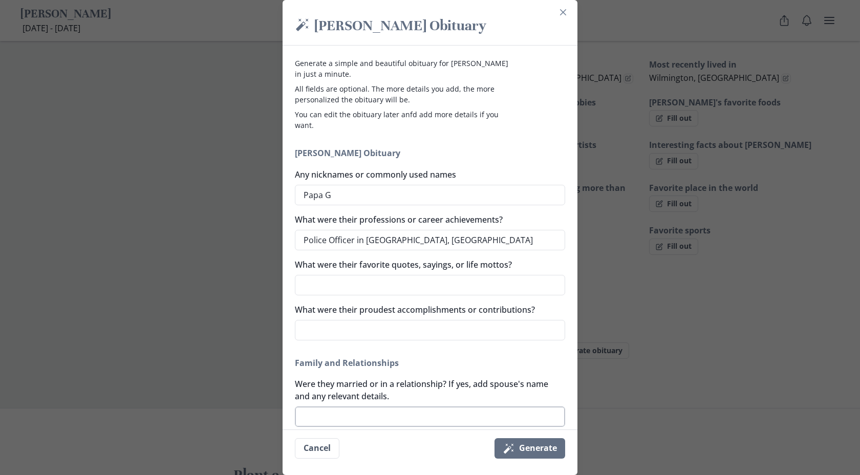
click at [413, 418] on textarea "Were they married or in a relationship? If yes, add spouse's name and any relev…" at bounding box center [430, 417] width 270 height 20
type textarea "x"
type textarea "y"
type textarea "x"
type textarea "ye"
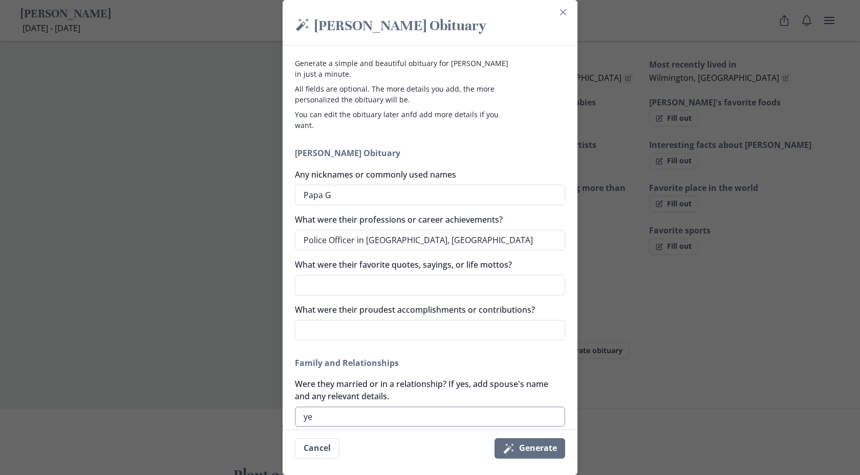
type textarea "x"
type textarea "yes"
type textarea "x"
type textarea "yes"
type textarea "x"
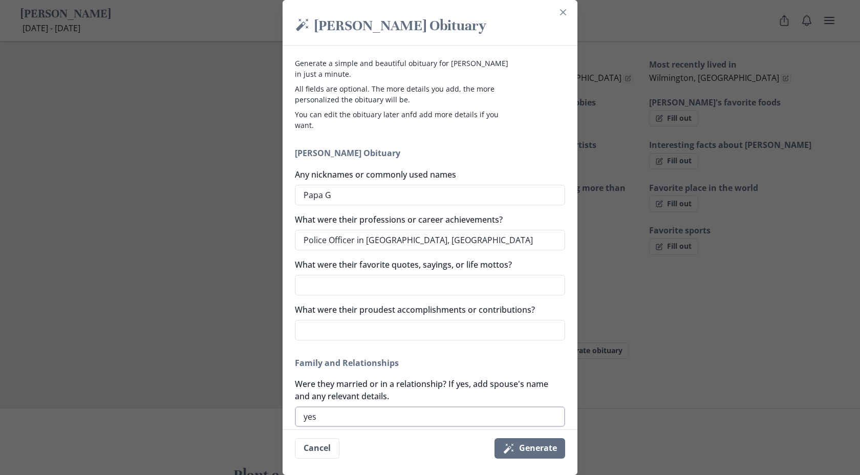
type textarea "yes f"
click at [571, 422] on div "Generate a simple and beautiful obituary for [PERSON_NAME] in just a minute. Al…" at bounding box center [430, 238] width 295 height 384
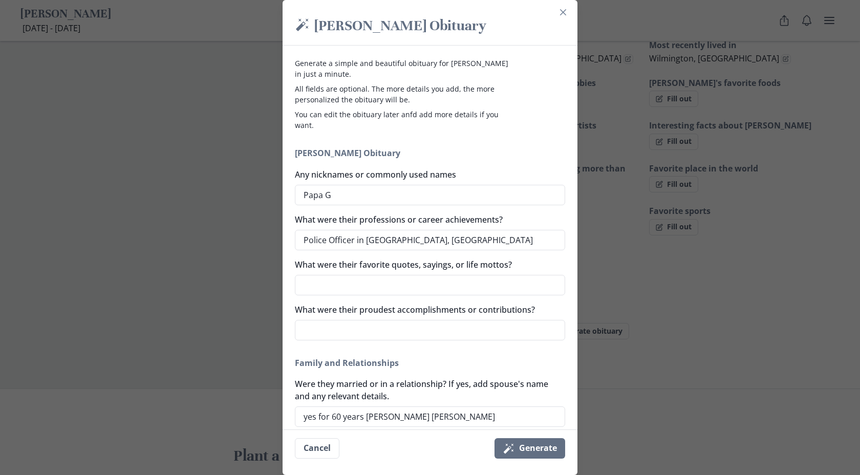
scroll to position [662, 0]
click at [528, 455] on button "Magic wand Generate" at bounding box center [530, 448] width 71 height 20
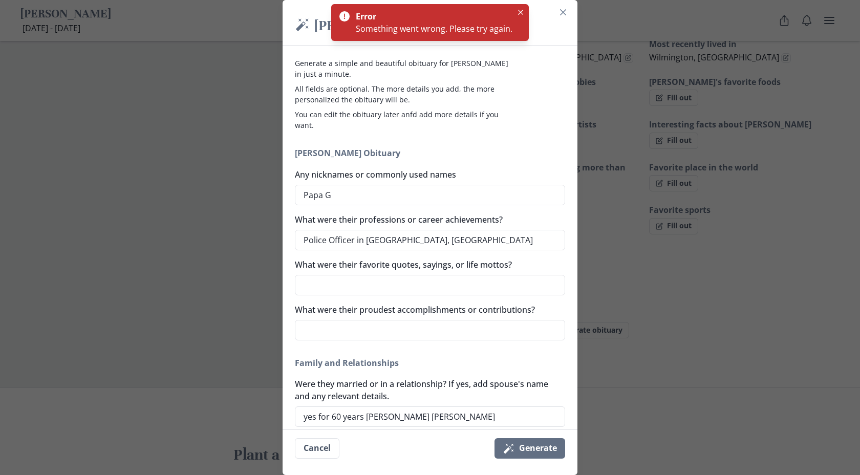
click at [518, 75] on div "Generate a simple and beautiful obituary for [PERSON_NAME] in just a minute. Al…" at bounding box center [430, 238] width 295 height 384
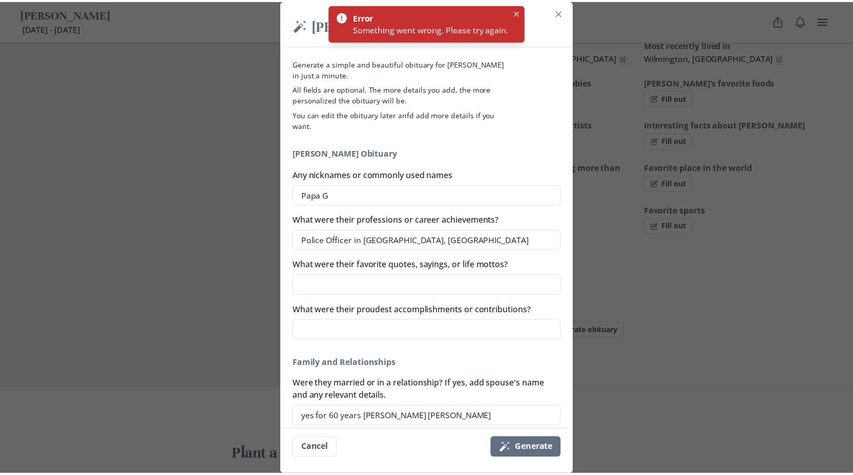
scroll to position [683, 0]
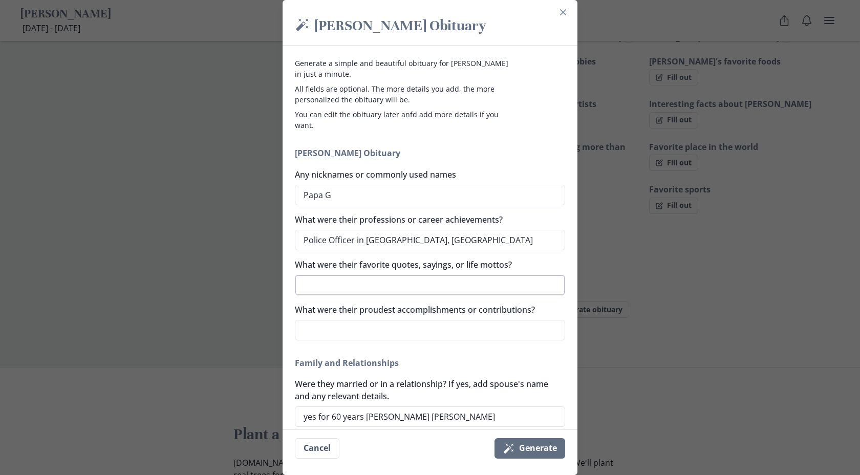
click at [381, 285] on textarea "What were their favorite quotes, sayings, or life mottos?" at bounding box center [430, 285] width 270 height 20
click at [550, 362] on h2 "Family and Relationships" at bounding box center [430, 363] width 270 height 12
click at [537, 450] on button "Magic wand Generate" at bounding box center [530, 448] width 71 height 20
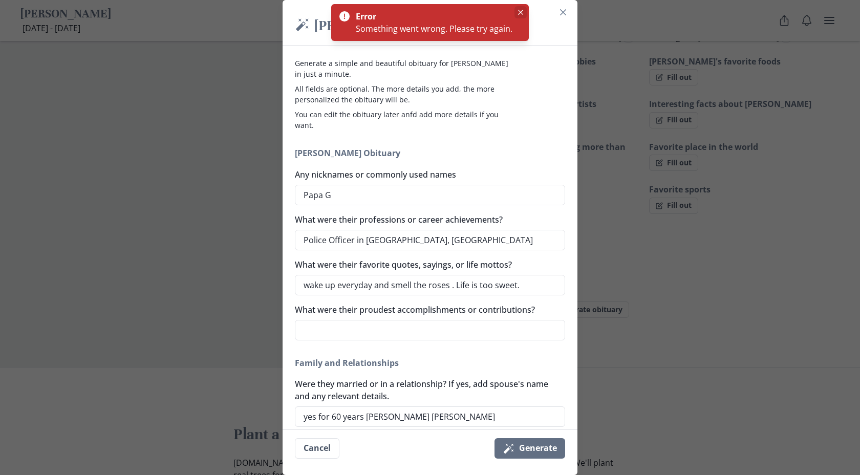
click at [521, 11] on icon "Close" at bounding box center [520, 12] width 5 height 5
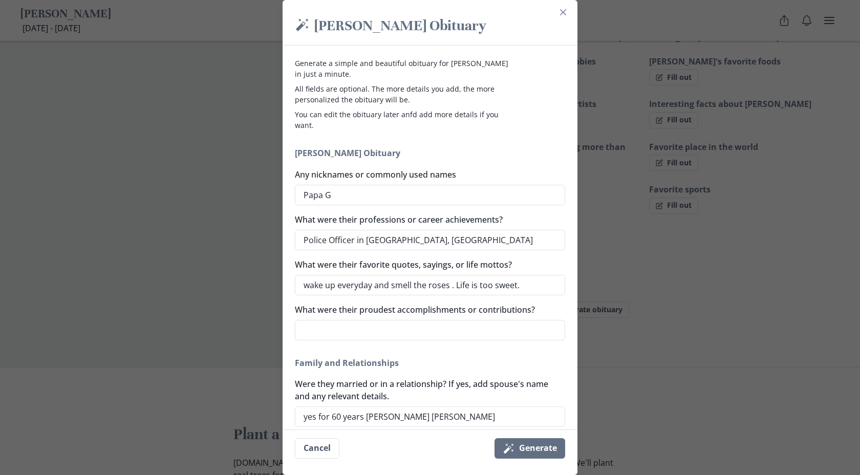
click at [504, 333] on textarea "What were their proudest accomplishments or contributions?" at bounding box center [430, 330] width 270 height 20
click at [529, 457] on button "Magic wand Generate" at bounding box center [530, 448] width 71 height 20
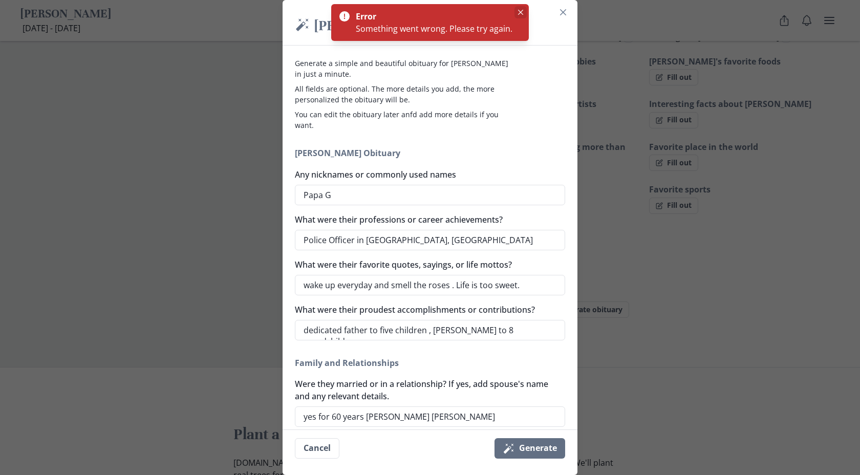
click at [518, 7] on button "Close" at bounding box center [521, 12] width 12 height 12
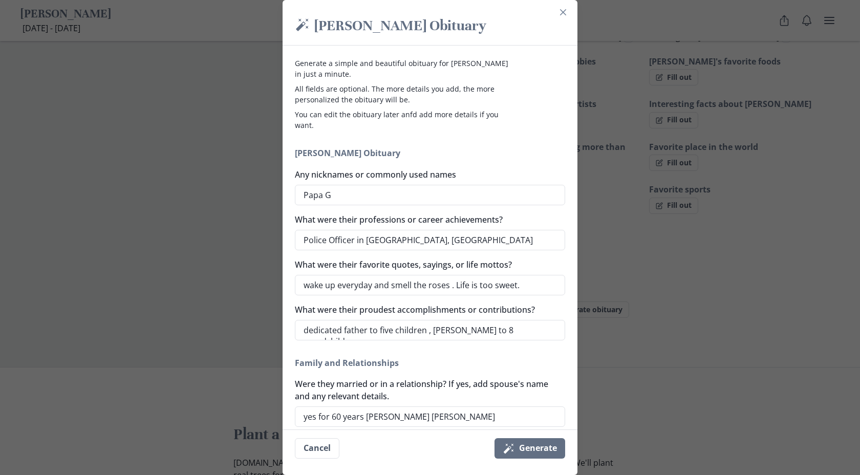
click at [564, 312] on div "What were their proudest accomplishments or contributions? dedicated father to …" at bounding box center [430, 322] width 270 height 37
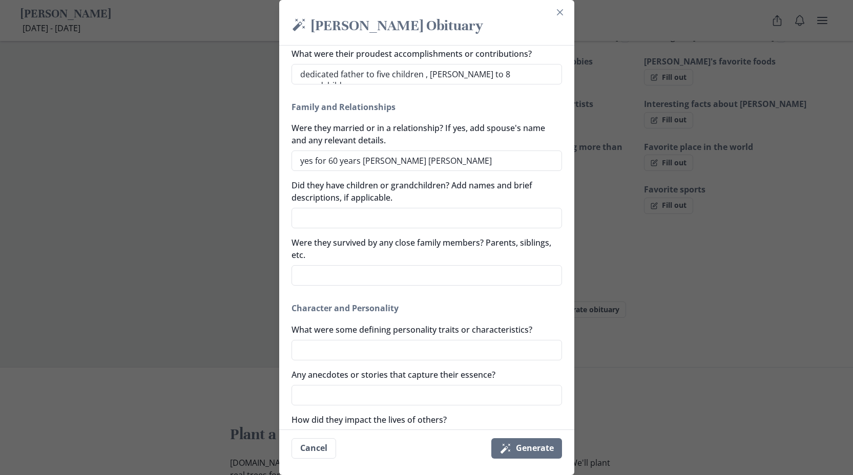
scroll to position [254, 0]
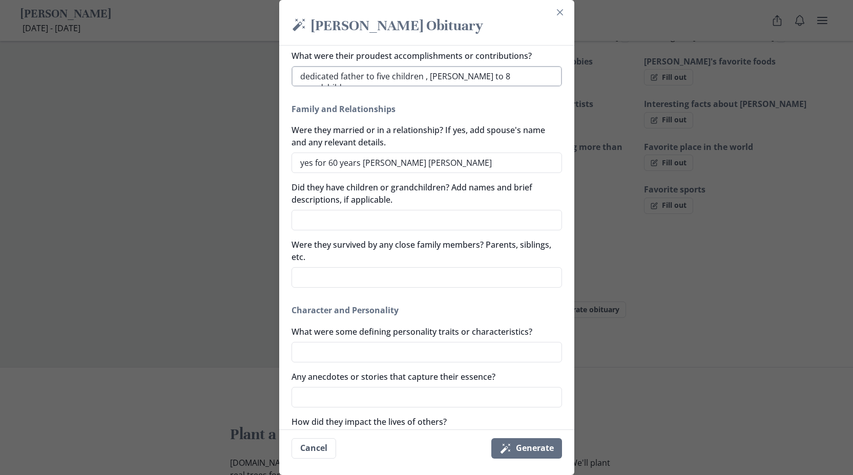
drag, startPoint x: 553, startPoint y: 75, endPoint x: 298, endPoint y: 81, distance: 255.1
click at [298, 81] on textarea "dedicated father to five children , [PERSON_NAME] to 8 grandchildren" at bounding box center [426, 76] width 270 height 20
drag, startPoint x: 554, startPoint y: 75, endPoint x: 313, endPoint y: 63, distance: 241.0
click at [313, 63] on div "What were their proudest accomplishments or contributions? dedicated father to …" at bounding box center [426, 68] width 270 height 37
click at [392, 223] on textarea "Did they have children or grandchildren? Add names and brief descriptions, if a…" at bounding box center [426, 220] width 270 height 20
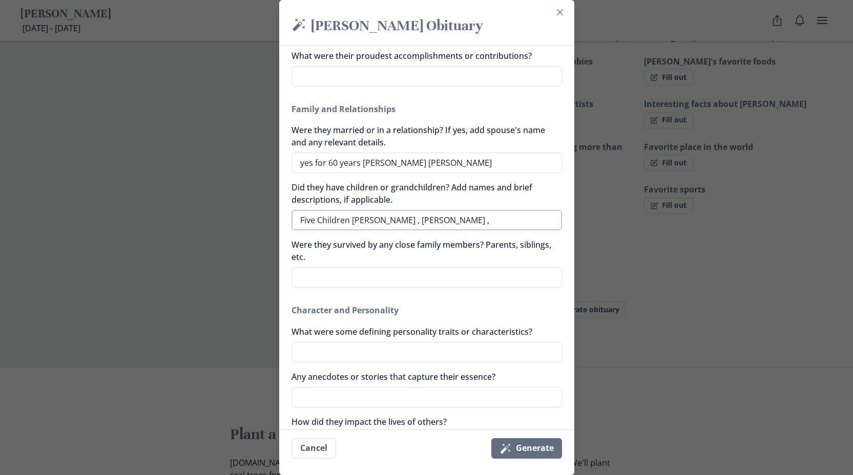
click at [438, 226] on textarea "Five Children [PERSON_NAME] , [PERSON_NAME] ," at bounding box center [426, 220] width 270 height 20
click at [440, 223] on textarea "Five Children [PERSON_NAME] , [PERSON_NAME] ," at bounding box center [426, 220] width 270 height 20
click at [495, 219] on textarea "Five Children [PERSON_NAME] , [PERSON_NAME] ," at bounding box center [426, 220] width 270 height 20
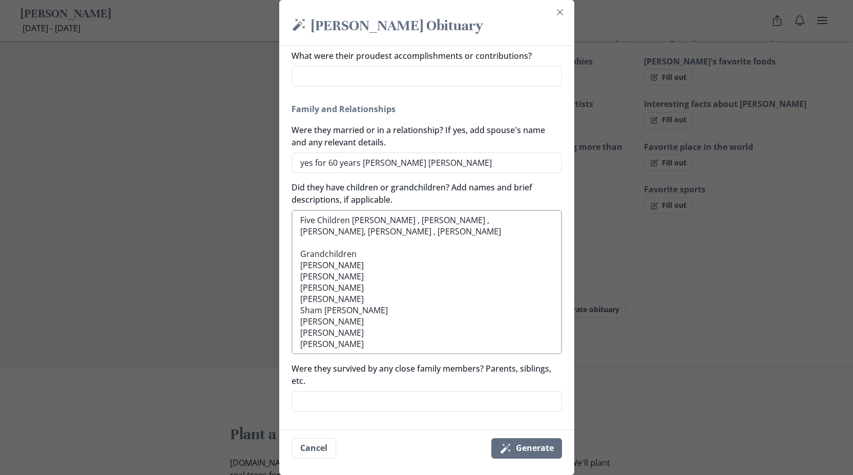
scroll to position [18, 0]
click at [386, 282] on textarea "Five Children [PERSON_NAME] , [PERSON_NAME] , [PERSON_NAME], [PERSON_NAME] , [P…" at bounding box center [426, 282] width 270 height 144
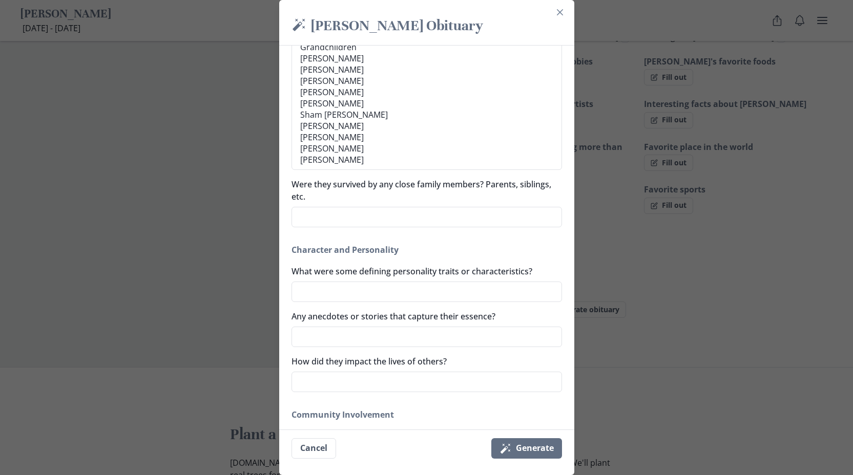
scroll to position [454, 0]
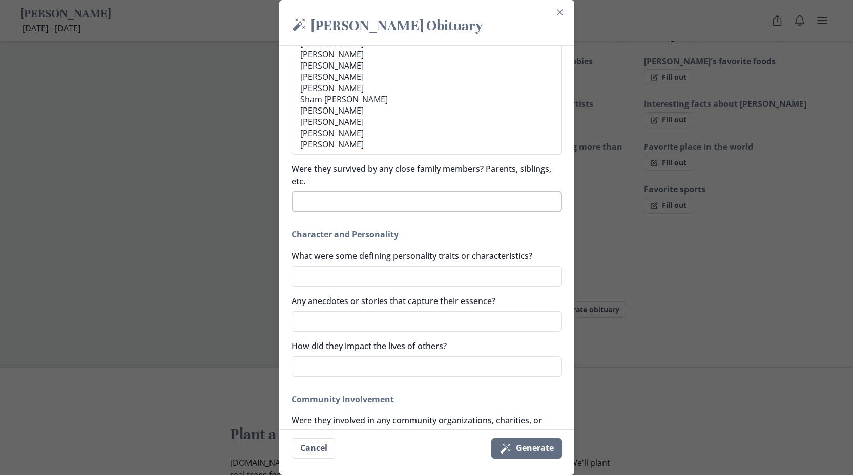
click at [491, 204] on textarea "Were they survived by any close family members? Parents, siblings, etc." at bounding box center [426, 202] width 270 height 20
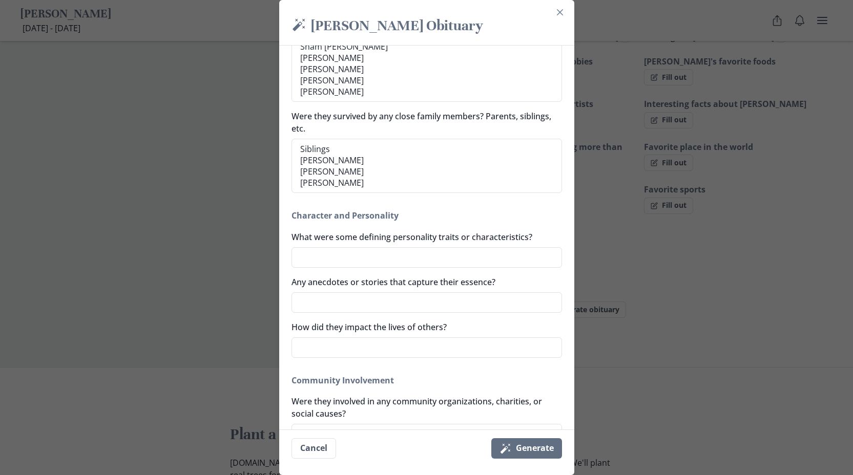
scroll to position [507, 0]
click at [349, 253] on textarea "What were some defining personality traits or characteristics?" at bounding box center [426, 256] width 270 height 20
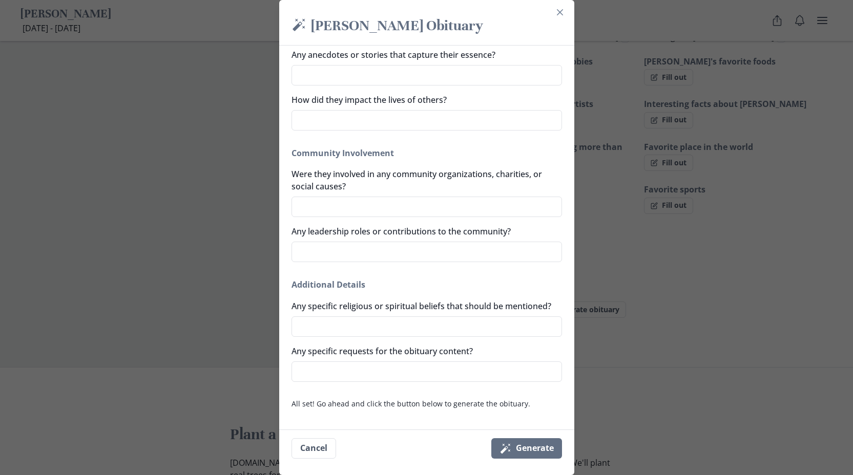
scroll to position [736, 0]
click at [477, 126] on textarea "How did they impact the lives of others?" at bounding box center [426, 120] width 270 height 20
click at [419, 207] on textarea "Were they involved in any community organizations, charities, or social causes?" at bounding box center [426, 207] width 270 height 20
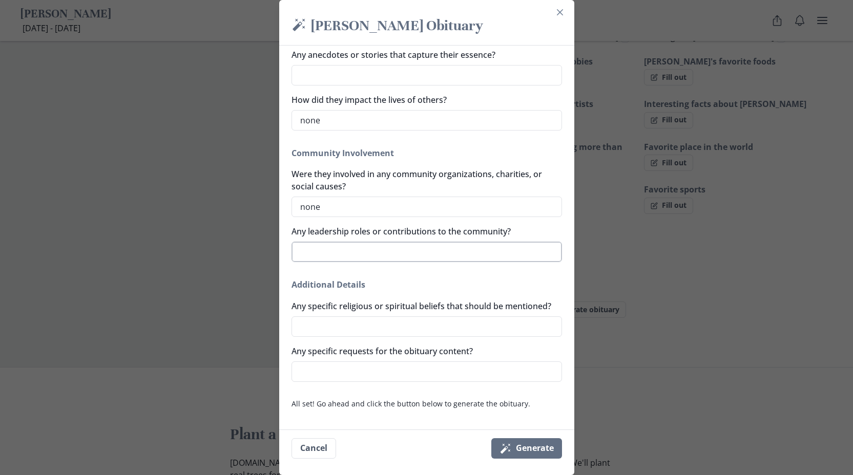
click at [426, 259] on textarea "Any leadership roles or contributions to the community?" at bounding box center [426, 252] width 270 height 20
click at [379, 328] on textarea "Any specific religious or spiritual beliefs that should be mentioned?" at bounding box center [426, 326] width 270 height 20
click at [388, 382] on textarea "Any specific requests for the obituary content?" at bounding box center [426, 372] width 270 height 20
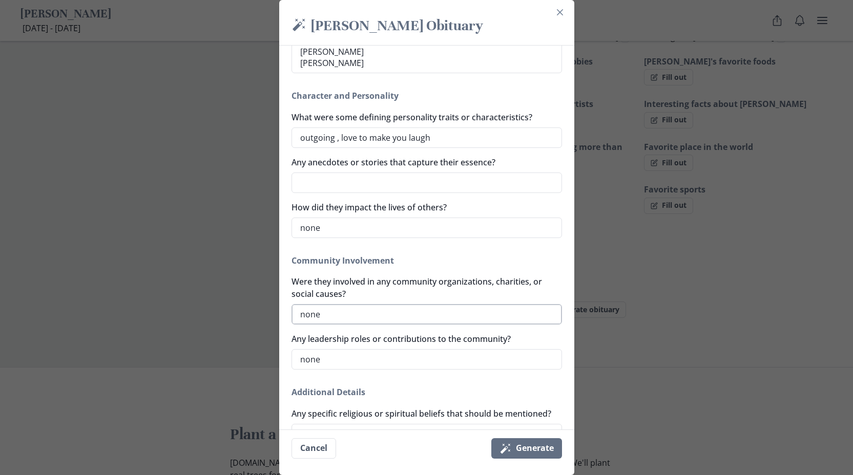
scroll to position [588, 0]
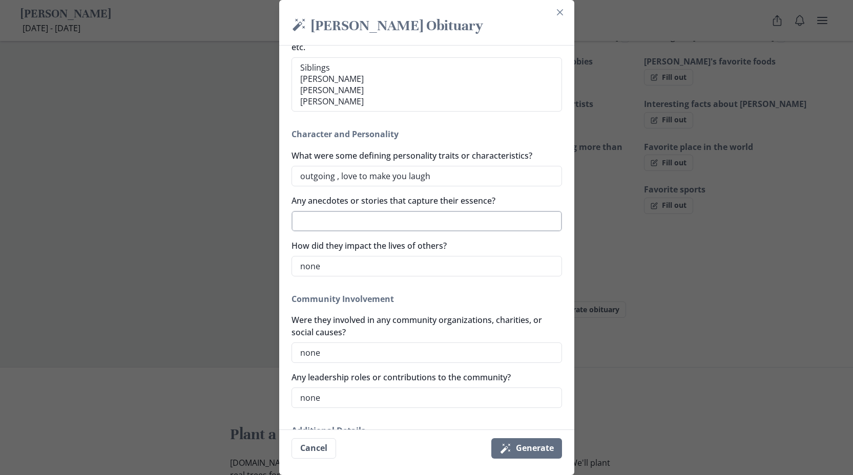
click at [376, 216] on textarea "Any anecdotes or stories that capture their essence?" at bounding box center [426, 221] width 270 height 20
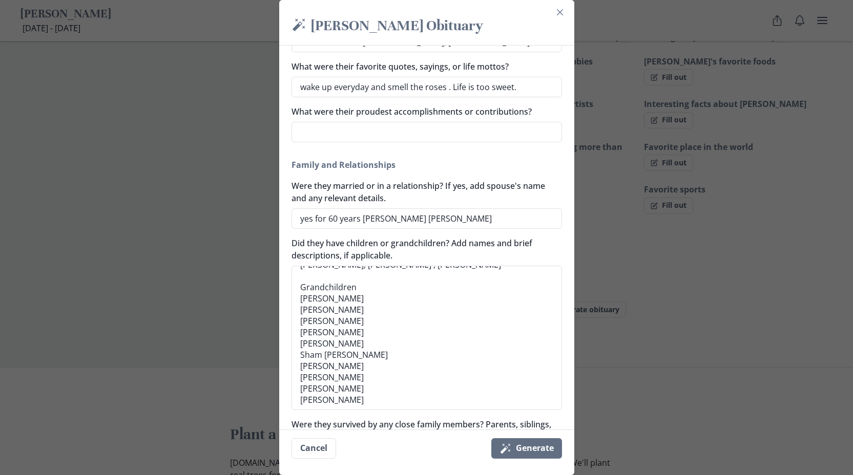
scroll to position [168, 0]
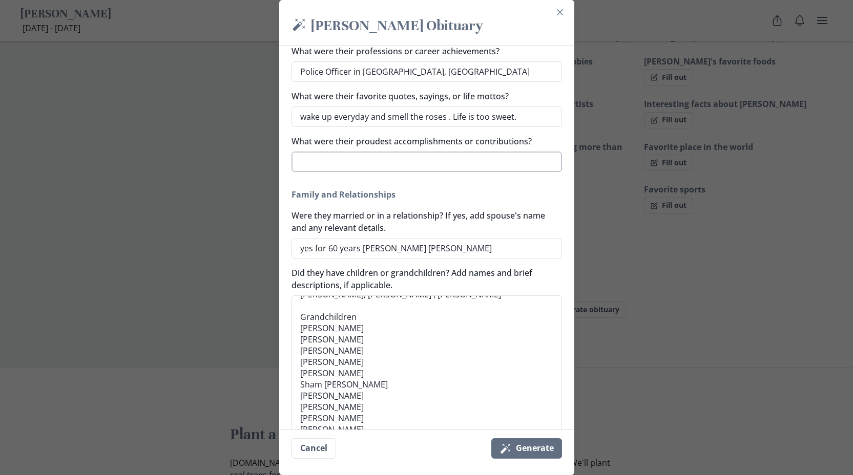
click at [409, 169] on textarea "What were their proudest accomplishments or contributions?" at bounding box center [426, 162] width 270 height 20
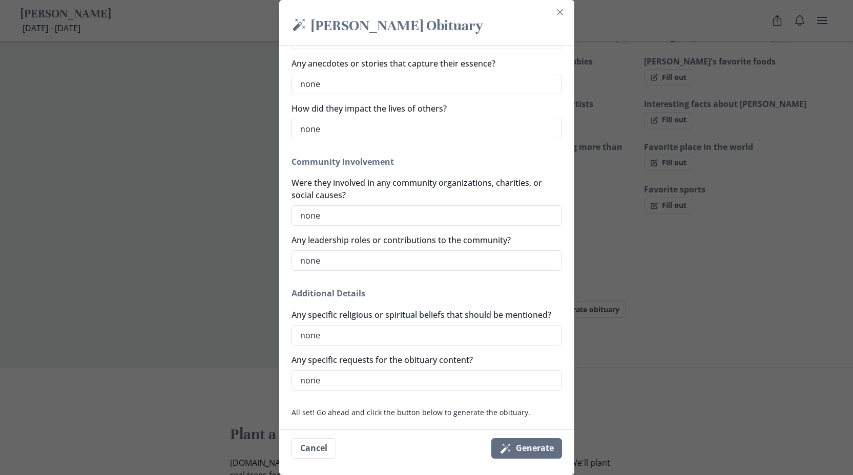
scroll to position [746, 0]
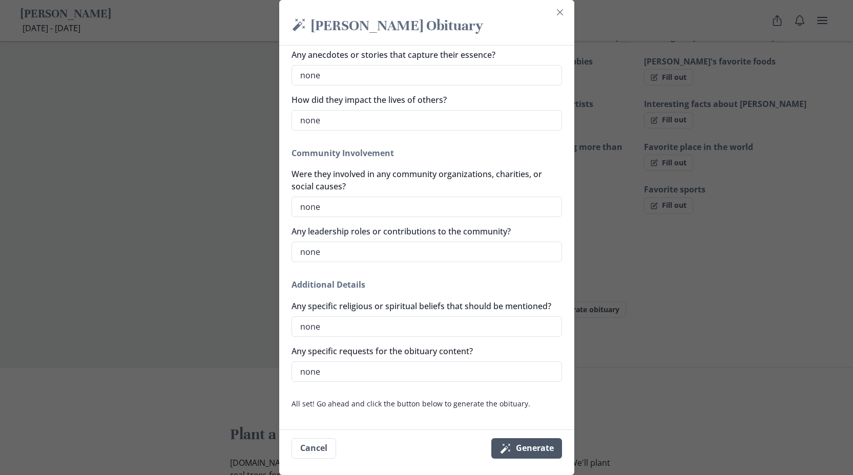
click at [543, 457] on button "Magic wand Generate" at bounding box center [526, 448] width 71 height 20
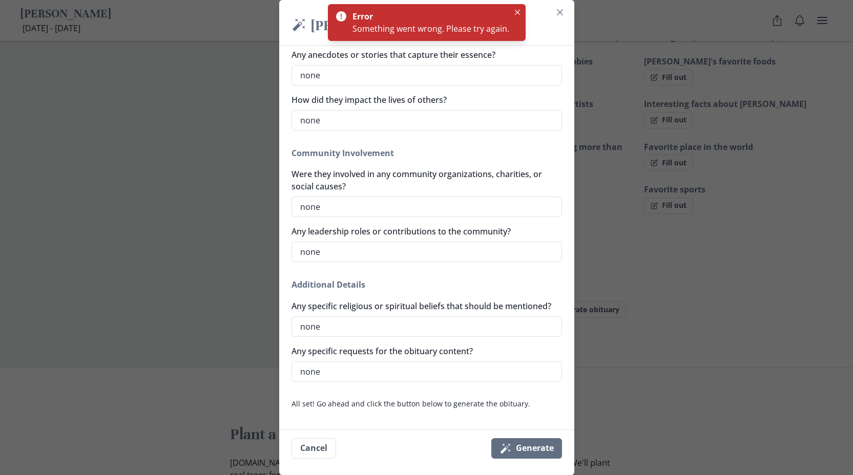
click at [522, 20] on div "Error Something went wrong. Please try again." at bounding box center [427, 22] width 198 height 37
click at [519, 14] on button "Close" at bounding box center [517, 12] width 12 height 12
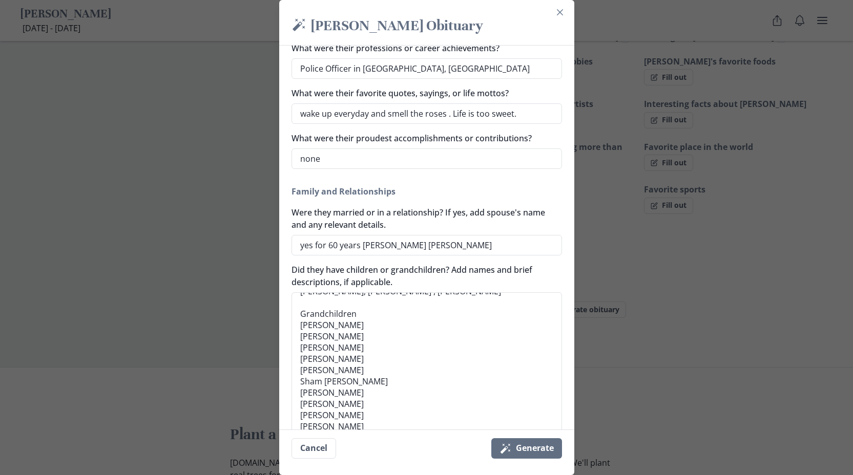
scroll to position [176, 0]
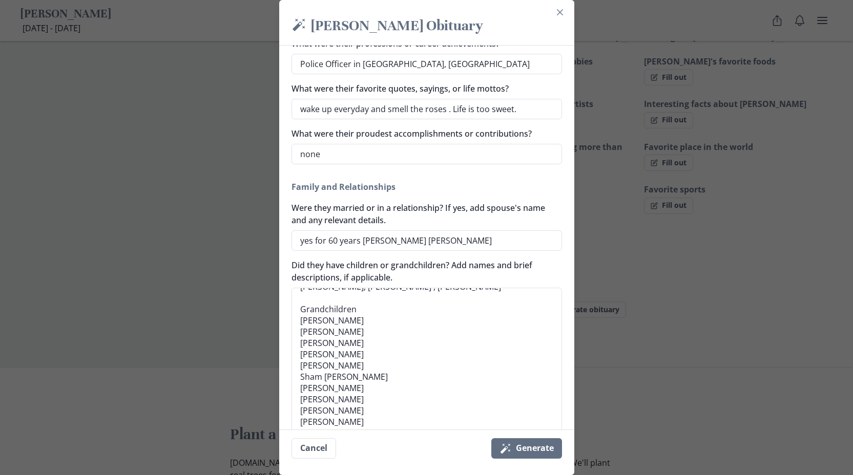
drag, startPoint x: 331, startPoint y: 241, endPoint x: 282, endPoint y: 245, distance: 48.8
click at [282, 245] on div "Magic [PERSON_NAME] [PERSON_NAME] Obituary Generate a simple and beautiful obit…" at bounding box center [426, 237] width 853 height 475
click at [485, 281] on label "Did they have children or grandchildren? Add names and brief descriptions, if a…" at bounding box center [423, 271] width 264 height 25
click at [485, 288] on textarea "Five Children [PERSON_NAME] , [PERSON_NAME] , [PERSON_NAME], [PERSON_NAME] , [P…" at bounding box center [426, 360] width 270 height 144
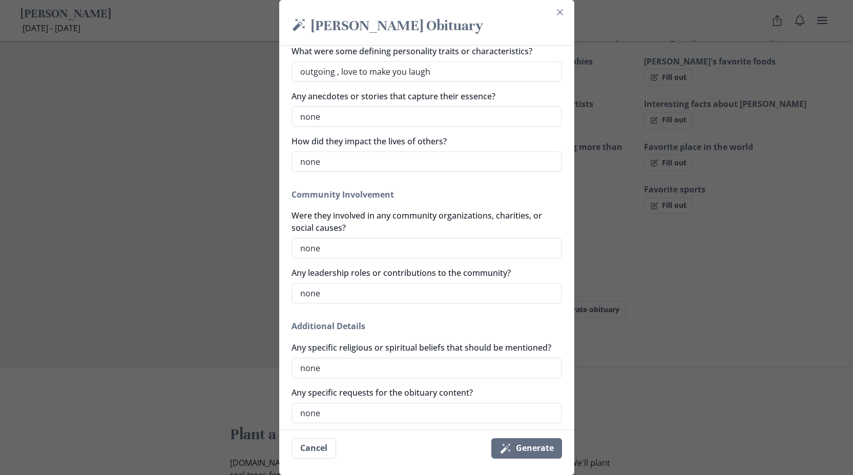
scroll to position [746, 0]
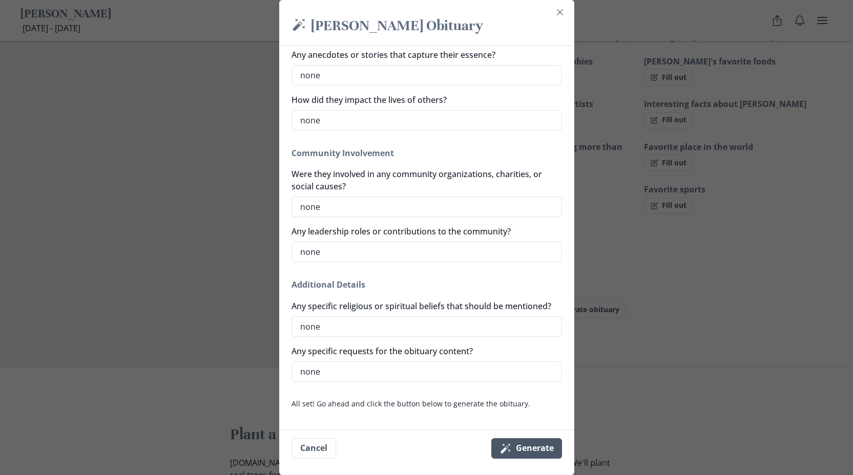
click at [521, 447] on button "Magic wand Generate" at bounding box center [526, 448] width 71 height 20
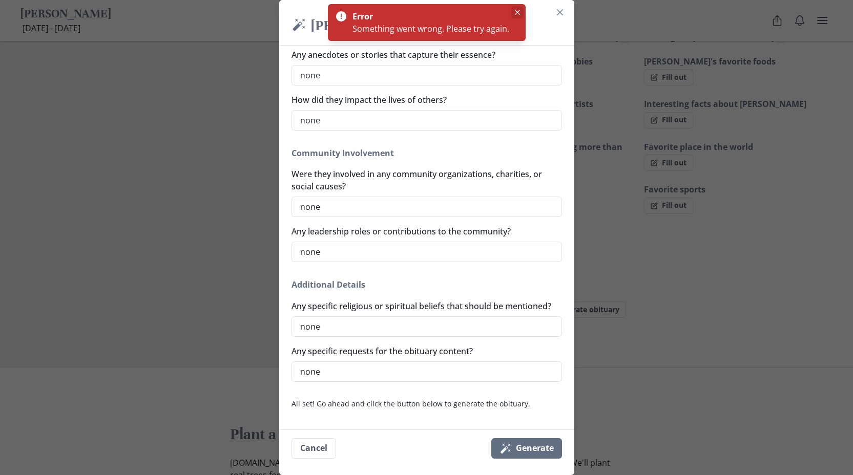
click at [515, 12] on icon "Close" at bounding box center [517, 12] width 5 height 5
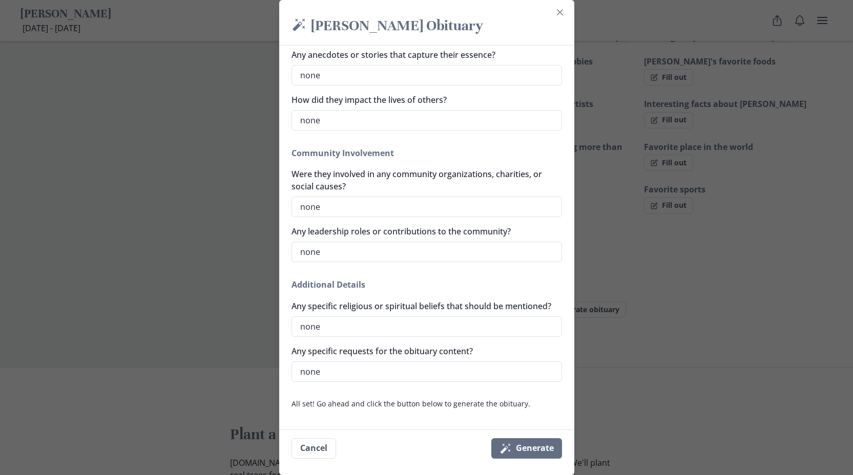
click at [666, 389] on div "Magic [PERSON_NAME] [PERSON_NAME] Obituary Generate a simple and beautiful obit…" at bounding box center [426, 237] width 853 height 475
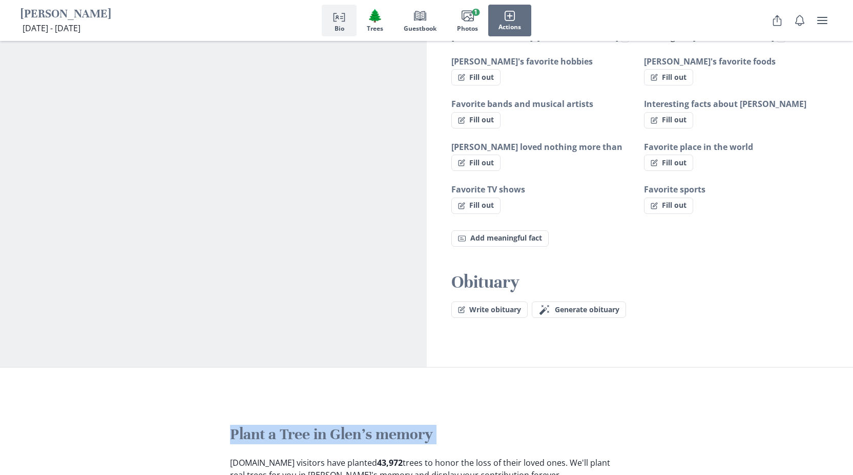
click at [590, 290] on div "Obituary Write obituary [PERSON_NAME] wand Generate obituary Generate" at bounding box center [640, 294] width 427 height 47
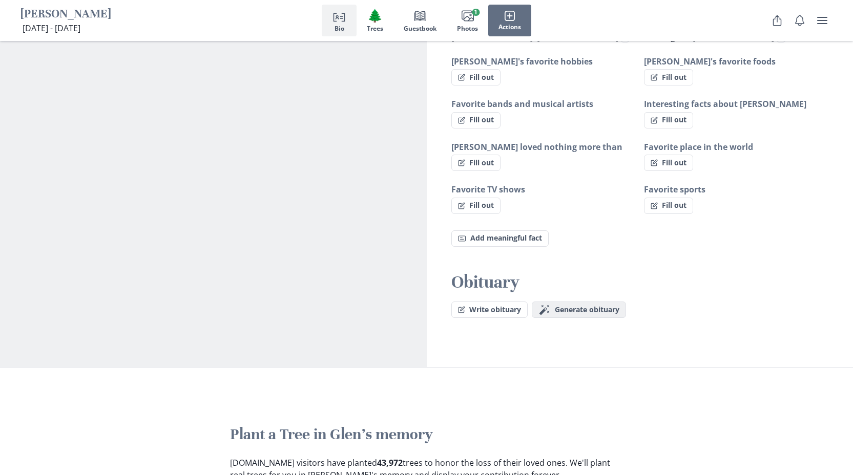
click at [590, 306] on span "Generate obituary" at bounding box center [587, 310] width 65 height 9
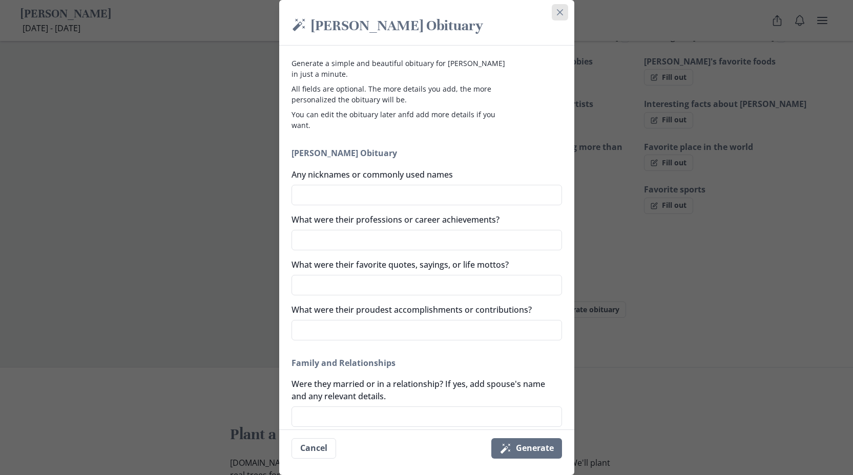
click at [556, 8] on button "Close" at bounding box center [560, 12] width 16 height 16
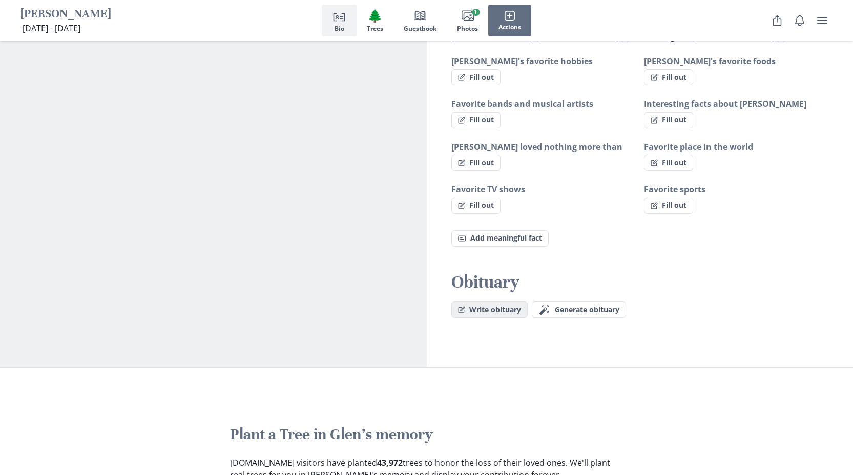
click at [483, 302] on button "Write obituary" at bounding box center [489, 310] width 76 height 16
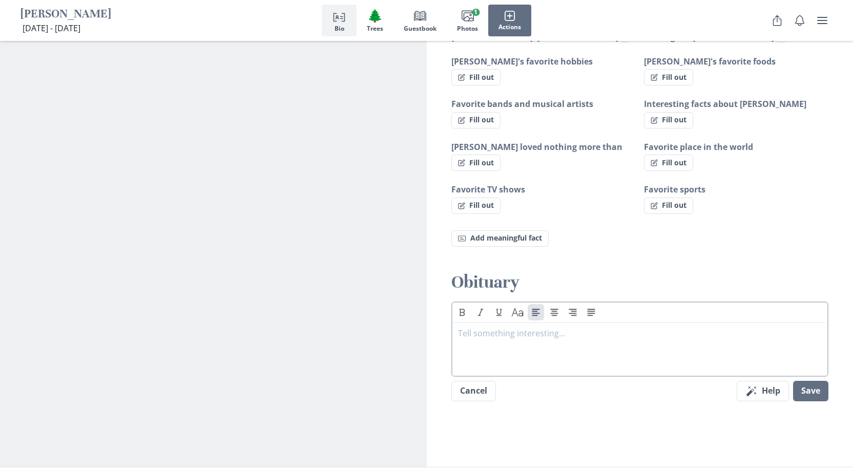
click at [493, 345] on div at bounding box center [640, 347] width 364 height 41
click at [459, 342] on div at bounding box center [640, 347] width 364 height 41
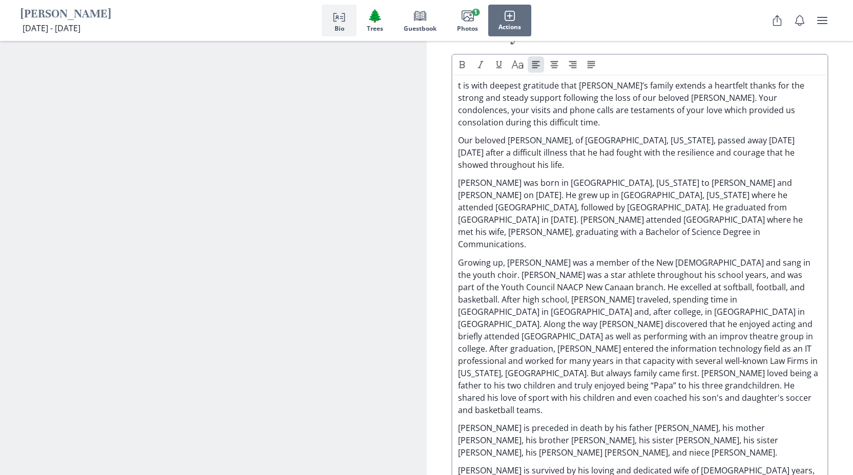
scroll to position [932, 0]
drag, startPoint x: 759, startPoint y: 411, endPoint x: 691, endPoint y: 406, distance: 68.3
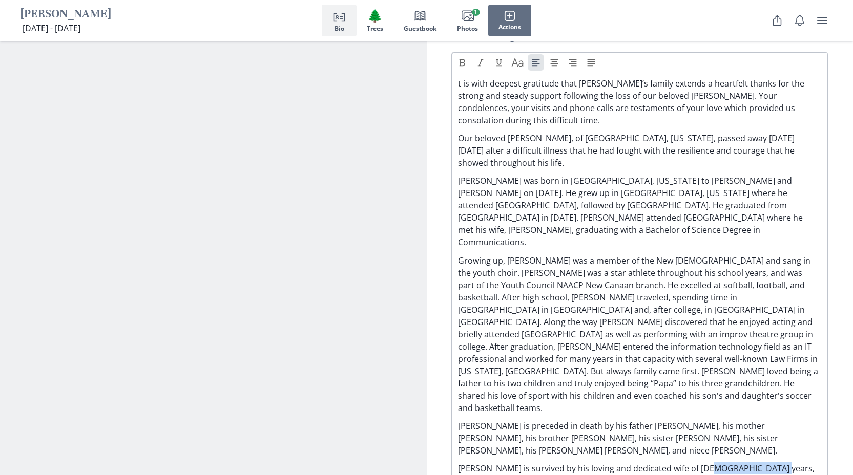
drag, startPoint x: 685, startPoint y: 407, endPoint x: 760, endPoint y: 413, distance: 75.1
click at [516, 462] on div "Text Caps t is with deepest gratitude that [PERSON_NAME]’s family extends a hea…" at bounding box center [639, 304] width 377 height 504
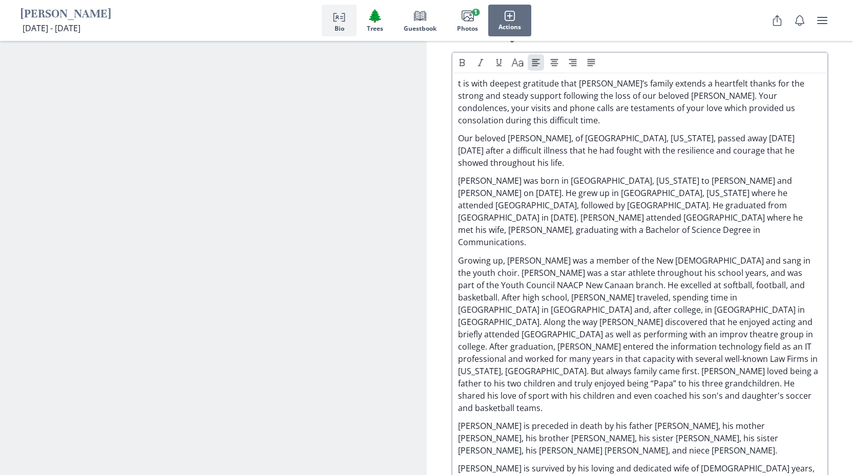
drag, startPoint x: 515, startPoint y: 421, endPoint x: 454, endPoint y: 415, distance: 61.2
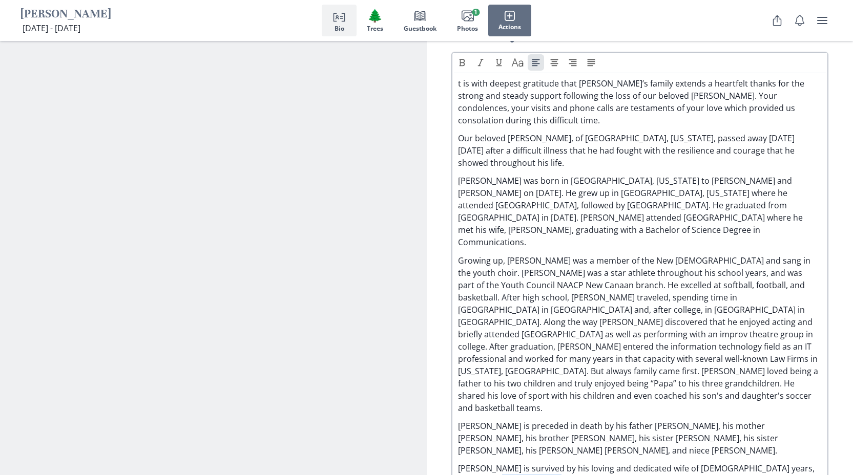
click at [454, 415] on div "t is with deepest gratitude that [PERSON_NAME]’s family extends a heartfelt tha…" at bounding box center [640, 315] width 372 height 477
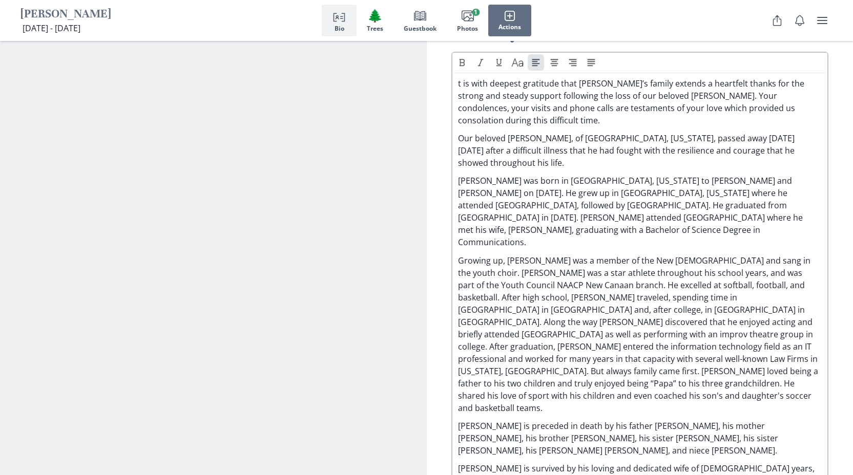
click at [470, 175] on p "[PERSON_NAME] was born in [GEOGRAPHIC_DATA], [US_STATE] to [PERSON_NAME] and [P…" at bounding box center [640, 212] width 364 height 74
click at [684, 175] on p "[PERSON_NAME] was born in [GEOGRAPHIC_DATA], [US_STATE] to [PERSON_NAME] and [P…" at bounding box center [640, 212] width 364 height 74
click at [681, 175] on p "[PERSON_NAME] was born in [GEOGRAPHIC_DATA], [US_STATE] to [PERSON_NAME] and [P…" at bounding box center [640, 212] width 364 height 74
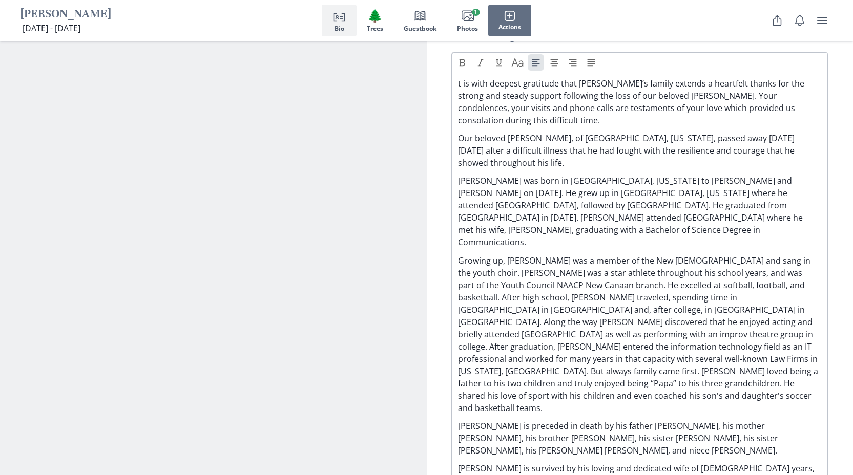
click at [683, 175] on p "[PERSON_NAME] was born in [GEOGRAPHIC_DATA], [US_STATE] to [PERSON_NAME] and [P…" at bounding box center [640, 212] width 364 height 74
click at [697, 133] on p "Our beloved [PERSON_NAME], of [GEOGRAPHIC_DATA], [US_STATE], passed away [DATE]…" at bounding box center [640, 150] width 364 height 37
click at [804, 141] on p "Our beloved [PERSON_NAME], of [GEOGRAPHIC_DATA], [US_STATE], passed away [DATE]…" at bounding box center [640, 150] width 364 height 37
click at [494, 175] on p "[PERSON_NAME] was born in [GEOGRAPHIC_DATA], [US_STATE] to [PERSON_NAME] and [P…" at bounding box center [640, 212] width 364 height 74
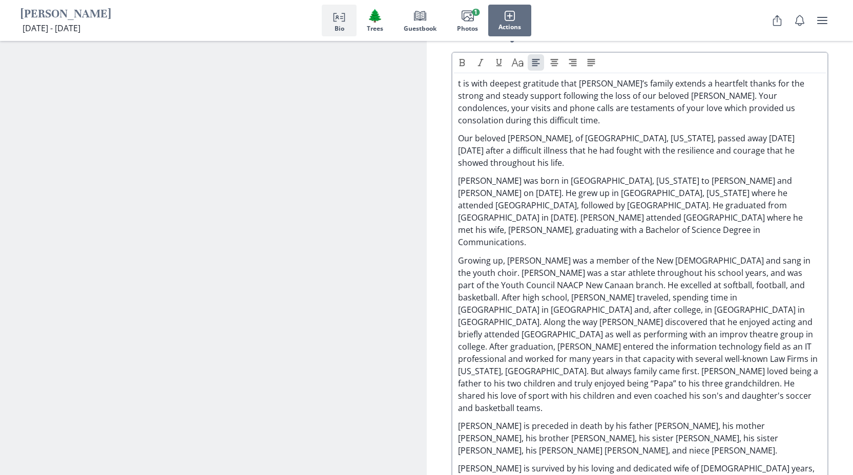
click at [516, 175] on p "[PERSON_NAME] was born in [GEOGRAPHIC_DATA], [US_STATE] to [PERSON_NAME] and [P…" at bounding box center [640, 212] width 364 height 74
click at [501, 175] on p "[PERSON_NAME] was born in [GEOGRAPHIC_DATA], [US_STATE] to [PERSON_NAME] and [P…" at bounding box center [640, 212] width 364 height 74
click at [809, 175] on p "[PERSON_NAME] was born in [GEOGRAPHIC_DATA], [US_STATE] to [PERSON_NAME] and [P…" at bounding box center [640, 212] width 364 height 74
click at [672, 175] on p "[PERSON_NAME] was born in [GEOGRAPHIC_DATA], [US_STATE] to [PERSON_NAME] and [P…" at bounding box center [640, 212] width 364 height 74
click at [673, 175] on p "[PERSON_NAME] was born in [GEOGRAPHIC_DATA], [US_STATE] to [PERSON_NAME] and [P…" at bounding box center [640, 212] width 364 height 74
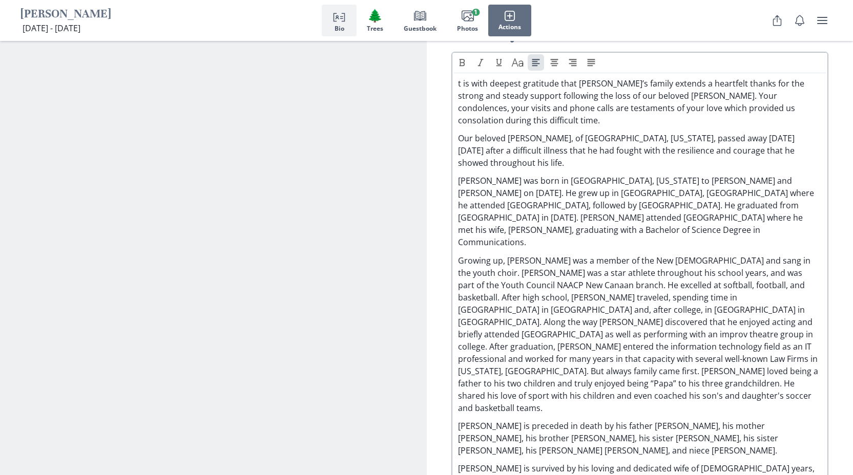
click at [628, 185] on p "[PERSON_NAME] was born in [GEOGRAPHIC_DATA], [US_STATE] to [PERSON_NAME] and [P…" at bounding box center [640, 212] width 364 height 74
click at [645, 211] on p "[PERSON_NAME] was born in [GEOGRAPHIC_DATA], [US_STATE] to [PERSON_NAME] and [P…" at bounding box center [640, 212] width 364 height 74
click at [722, 175] on p "[PERSON_NAME] was born in [GEOGRAPHIC_DATA], [US_STATE] to [PERSON_NAME] and [P…" at bounding box center [640, 212] width 364 height 74
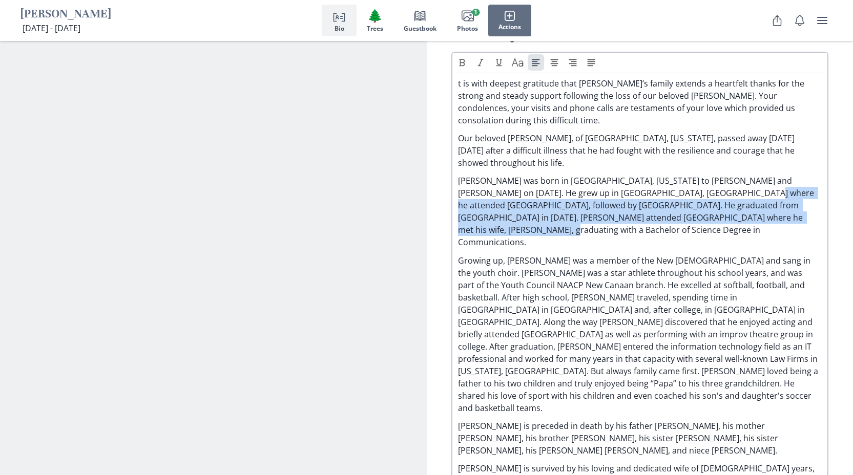
drag, startPoint x: 722, startPoint y: 169, endPoint x: 798, endPoint y: 199, distance: 82.5
click at [798, 199] on p "[PERSON_NAME] was born in [GEOGRAPHIC_DATA], [US_STATE] to [PERSON_NAME] and [P…" at bounding box center [640, 212] width 364 height 74
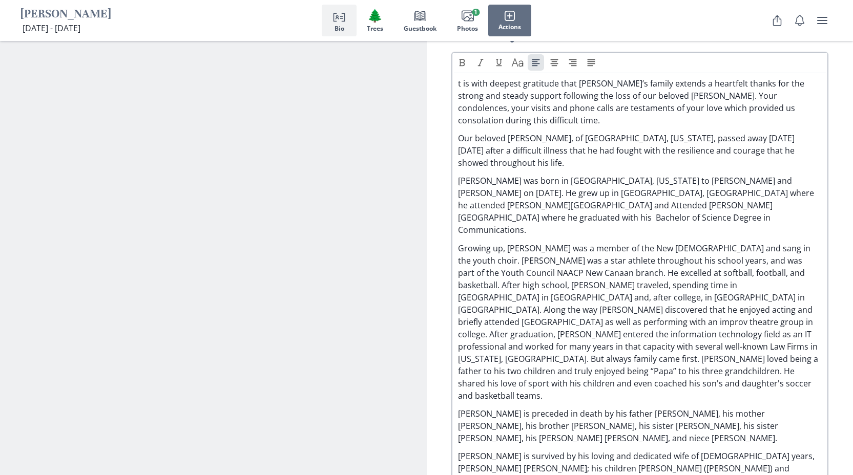
click at [613, 175] on p "[PERSON_NAME] was born in [GEOGRAPHIC_DATA], [US_STATE] to [PERSON_NAME] and [P…" at bounding box center [640, 205] width 364 height 61
click at [609, 175] on p "[PERSON_NAME] was born in [GEOGRAPHIC_DATA], [US_STATE] to [PERSON_NAME] and [P…" at bounding box center [640, 205] width 364 height 61
drag, startPoint x: 609, startPoint y: 157, endPoint x: 537, endPoint y: 159, distance: 72.7
click at [537, 175] on p "[PERSON_NAME] was born in [GEOGRAPHIC_DATA], [US_STATE] to [PERSON_NAME] and [P…" at bounding box center [640, 205] width 364 height 61
drag, startPoint x: 656, startPoint y: 214, endPoint x: 648, endPoint y: 215, distance: 7.7
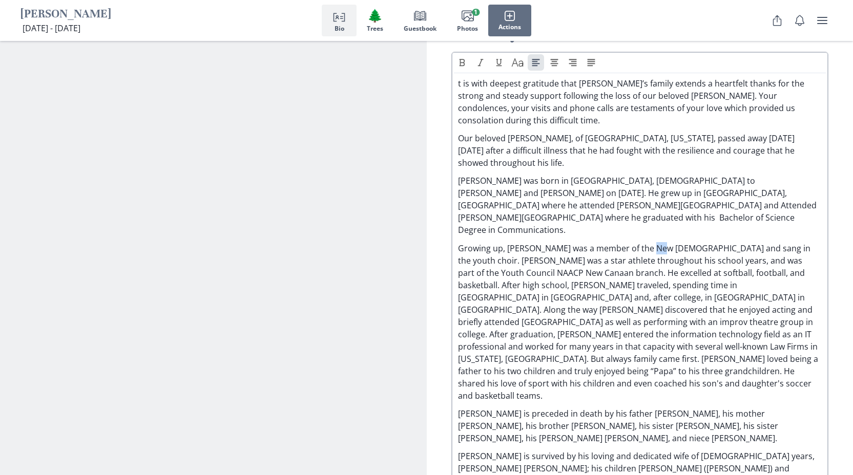
click at [648, 242] on p "Growing up, [PERSON_NAME] was a member of the New [DEMOGRAPHIC_DATA] and sang i…" at bounding box center [640, 322] width 364 height 160
click at [658, 242] on p "Growing up, [PERSON_NAME] was a member of the New [DEMOGRAPHIC_DATA] and sang i…" at bounding box center [640, 322] width 364 height 160
click at [655, 242] on p "Growing up, [PERSON_NAME] was a member of the New [DEMOGRAPHIC_DATA] and sang i…" at bounding box center [640, 322] width 364 height 160
drag, startPoint x: 655, startPoint y: 211, endPoint x: 616, endPoint y: 214, distance: 39.5
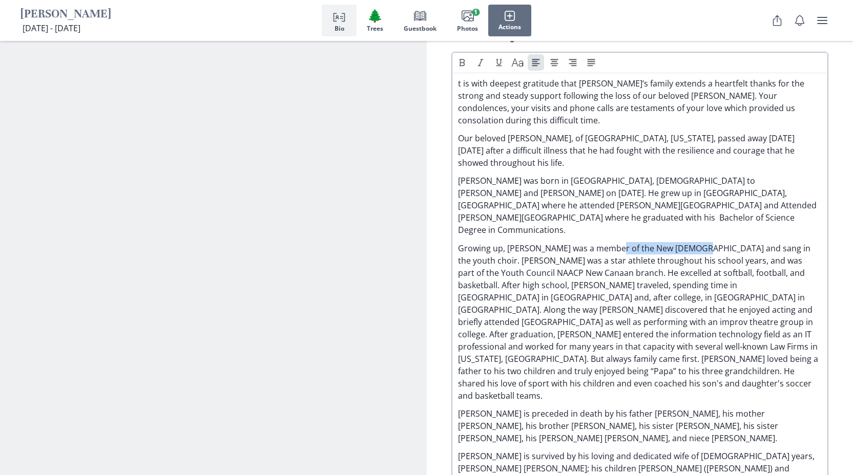
click at [616, 242] on p "Growing up, [PERSON_NAME] was a member of the New [DEMOGRAPHIC_DATA] and sang i…" at bounding box center [640, 322] width 364 height 160
drag, startPoint x: 652, startPoint y: 210, endPoint x: 604, endPoint y: 216, distance: 48.4
click at [604, 242] on p "Growing up, [PERSON_NAME] was a member of the New [DEMOGRAPHIC_DATA] and sang i…" at bounding box center [640, 322] width 364 height 160
click at [516, 242] on p "Growing up, [PERSON_NAME] was a member of the [DEMOGRAPHIC_DATA] and sang in th…" at bounding box center [640, 322] width 364 height 160
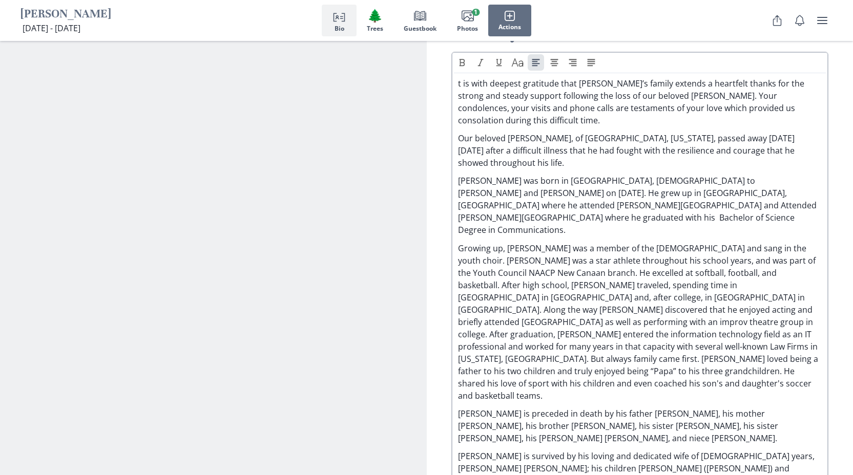
click at [518, 242] on p "Growing up, [PERSON_NAME] was a member of the [DEMOGRAPHIC_DATA] and sang in th…" at bounding box center [640, 322] width 364 height 160
drag, startPoint x: 487, startPoint y: 239, endPoint x: 595, endPoint y: 239, distance: 107.0
click at [595, 242] on p "Growing up, [PERSON_NAME] was a member of the [DEMOGRAPHIC_DATA] and sang in th…" at bounding box center [640, 322] width 364 height 160
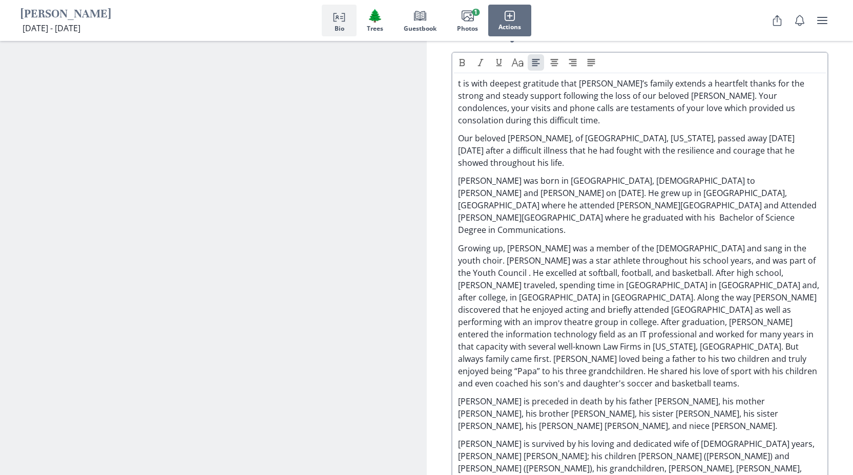
click at [754, 242] on p "Growing up, [PERSON_NAME] was a member of the [DEMOGRAPHIC_DATA] and sang in th…" at bounding box center [640, 315] width 364 height 147
click at [551, 252] on p "Growing up, [PERSON_NAME] was a member of the [DEMOGRAPHIC_DATA] and sang in th…" at bounding box center [640, 315] width 364 height 147
drag, startPoint x: 603, startPoint y: 251, endPoint x: 553, endPoint y: 252, distance: 50.2
click at [553, 252] on p "Growing up, [PERSON_NAME] was a member of the [DEMOGRAPHIC_DATA] and sang in th…" at bounding box center [640, 315] width 364 height 147
click at [590, 249] on p "Growing up, [PERSON_NAME] was a member of the [DEMOGRAPHIC_DATA] and sang in th…" at bounding box center [640, 315] width 364 height 147
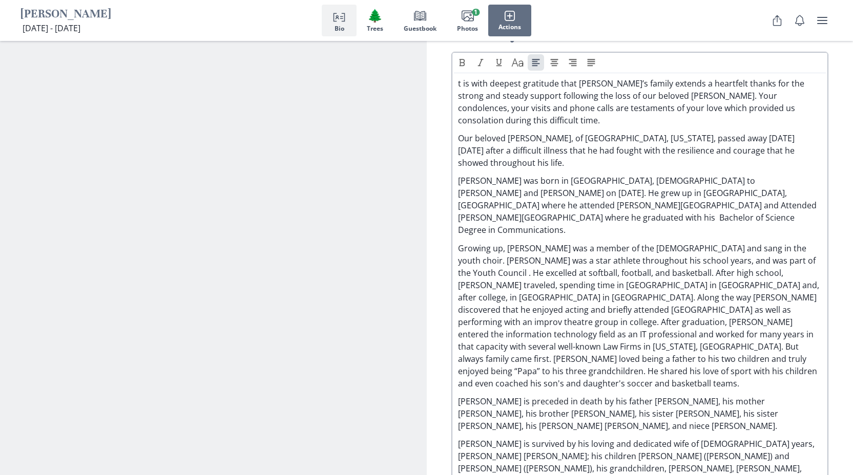
click at [585, 251] on p "Growing up, [PERSON_NAME] was a member of the [DEMOGRAPHIC_DATA] and sang in th…" at bounding box center [640, 315] width 364 height 147
click at [557, 251] on p "Growing up, [PERSON_NAME] was a member of the [DEMOGRAPHIC_DATA] and sang in th…" at bounding box center [640, 315] width 364 height 147
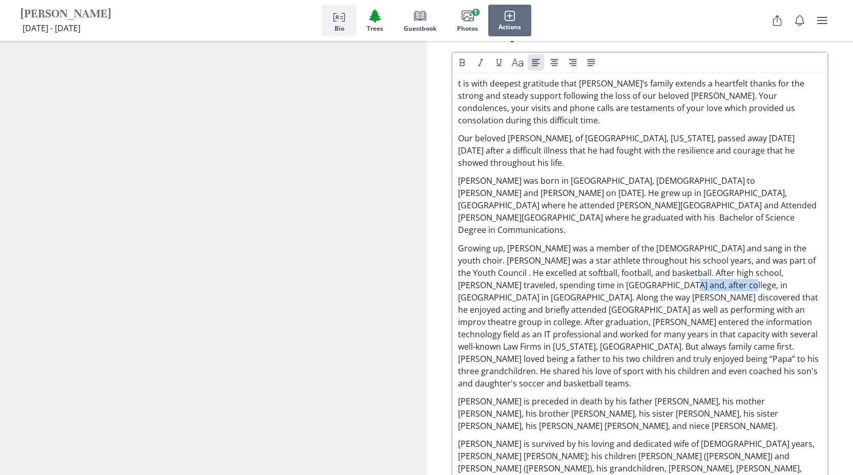
drag, startPoint x: 682, startPoint y: 250, endPoint x: 625, endPoint y: 250, distance: 57.4
click at [625, 250] on p "Growing up, [PERSON_NAME] was a member of the [DEMOGRAPHIC_DATA] and sang in th…" at bounding box center [640, 315] width 364 height 147
click at [472, 261] on p "Growing up, [PERSON_NAME] was a member of the [DEMOGRAPHIC_DATA] and sang in th…" at bounding box center [640, 315] width 364 height 147
